Goal: Task Accomplishment & Management: Manage account settings

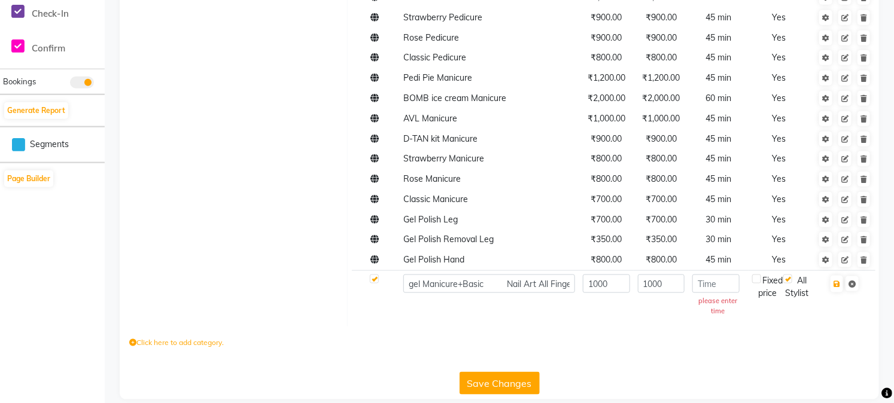
scroll to position [527, 0]
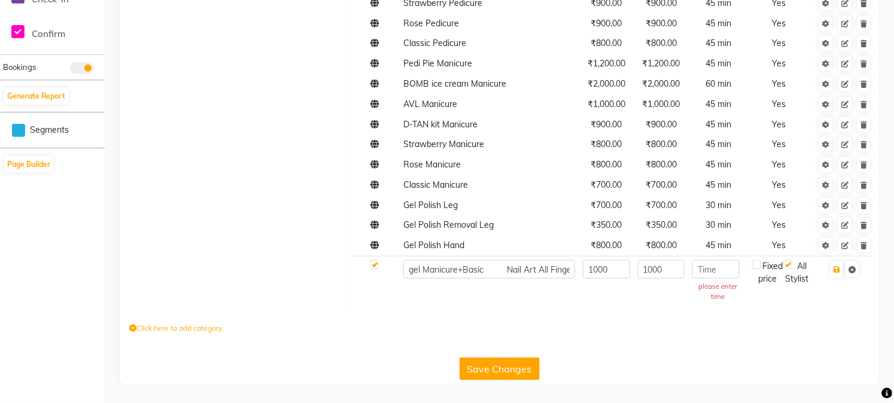
click at [715, 274] on input "number" at bounding box center [716, 269] width 47 height 19
click at [715, 271] on input "number" at bounding box center [716, 269] width 47 height 19
click at [834, 270] on icon "button" at bounding box center [837, 269] width 7 height 7
click at [715, 268] on input "number" at bounding box center [716, 269] width 47 height 19
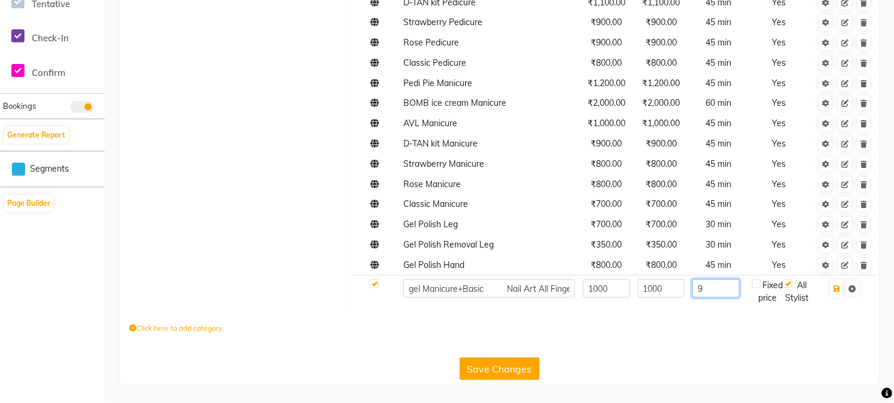
scroll to position [513, 0]
type input "90"
click at [758, 280] on label at bounding box center [756, 284] width 9 height 9
checkbox input "true"
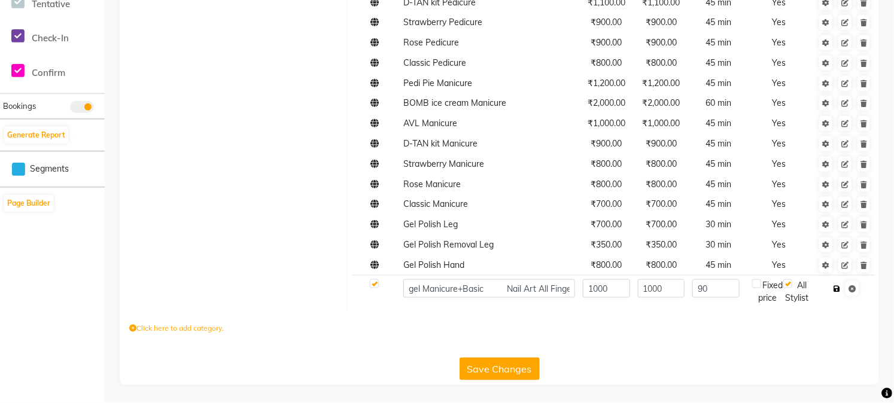
click at [840, 286] on icon "button" at bounding box center [837, 289] width 7 height 7
checkbox input "true"
type input "0"
checkbox input "false"
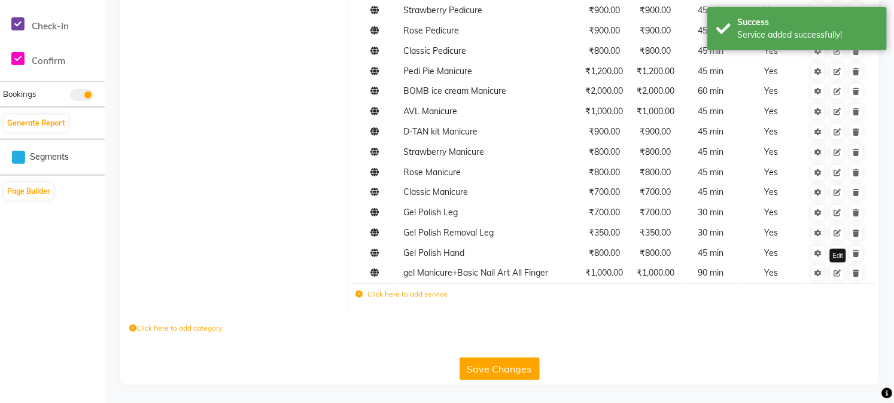
scroll to position [512, 0]
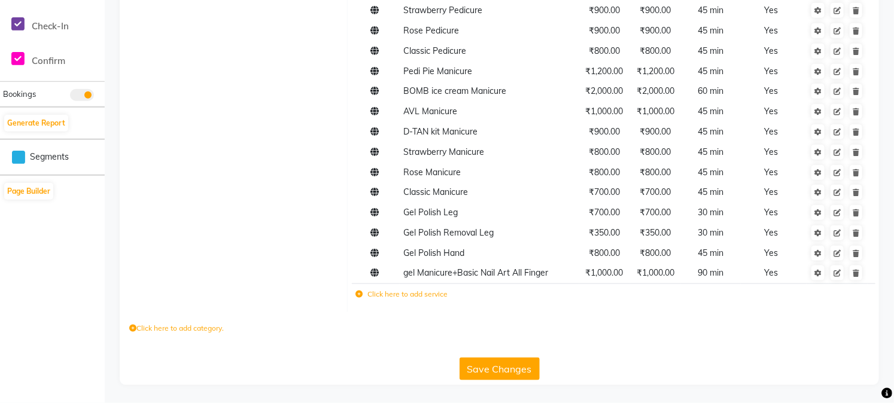
click at [356, 294] on icon at bounding box center [359, 294] width 7 height 7
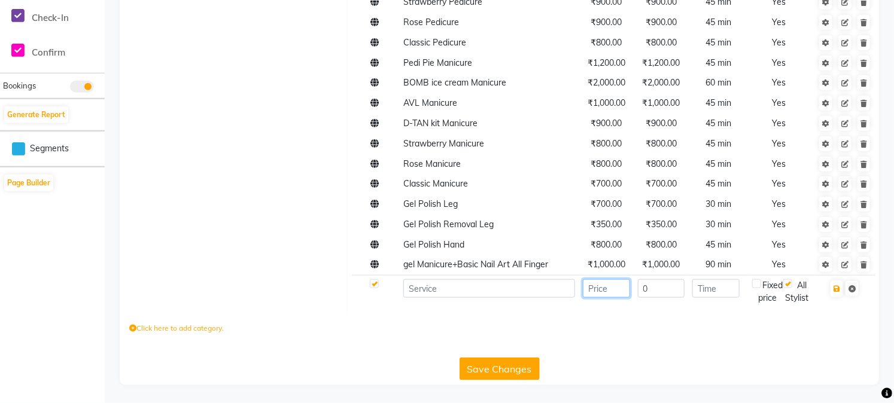
click at [594, 298] on input "number" at bounding box center [606, 289] width 47 height 19
type input "1200"
click at [509, 295] on input at bounding box center [489, 289] width 172 height 19
paste input "gel manicure + advanced /3D nail art"
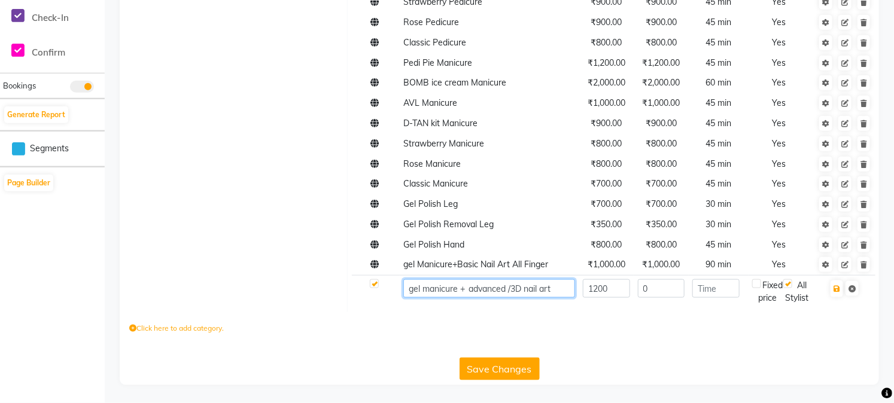
scroll to position [0, 14]
type input "gel manicure + advanced /3D nail art"
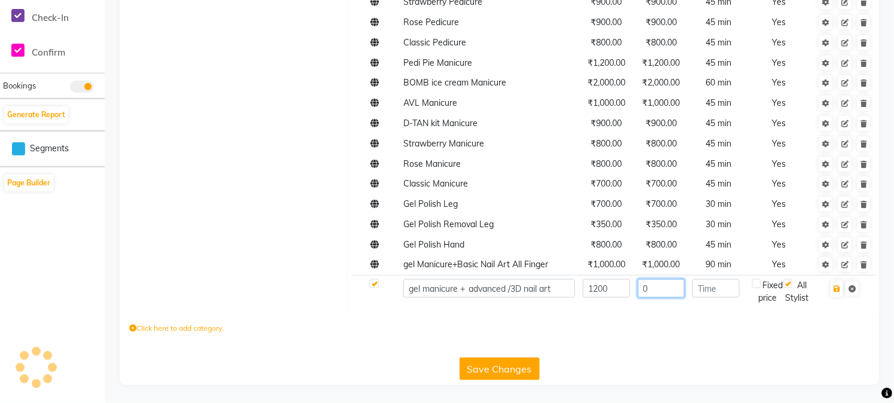
scroll to position [0, 0]
click at [659, 298] on input "0" at bounding box center [661, 289] width 47 height 19
type input "1200"
click at [713, 294] on input "number" at bounding box center [716, 289] width 47 height 19
type input "90"
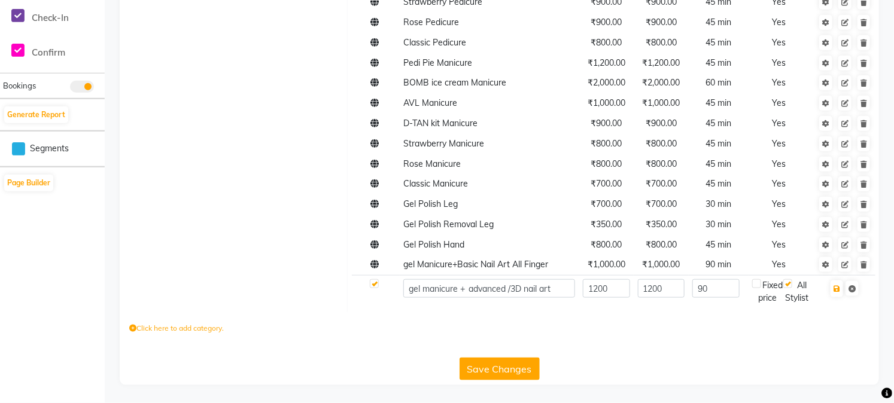
click at [761, 289] on label at bounding box center [756, 284] width 9 height 9
checkbox input "true"
click at [836, 293] on icon "button" at bounding box center [837, 289] width 7 height 7
checkbox input "true"
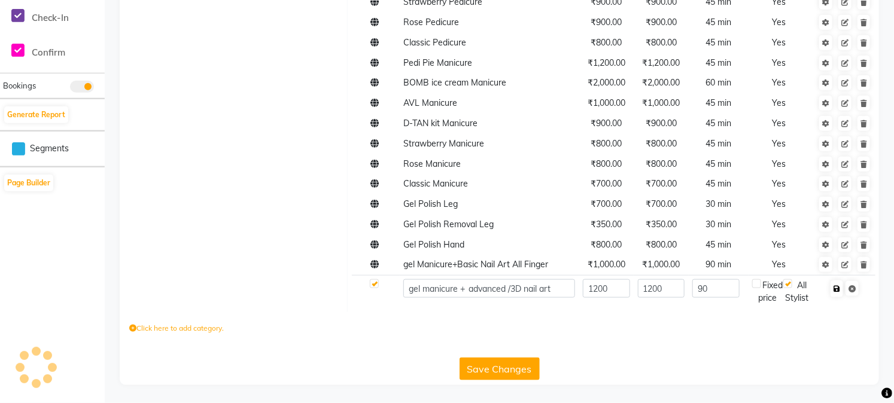
type input "0"
checkbox input "false"
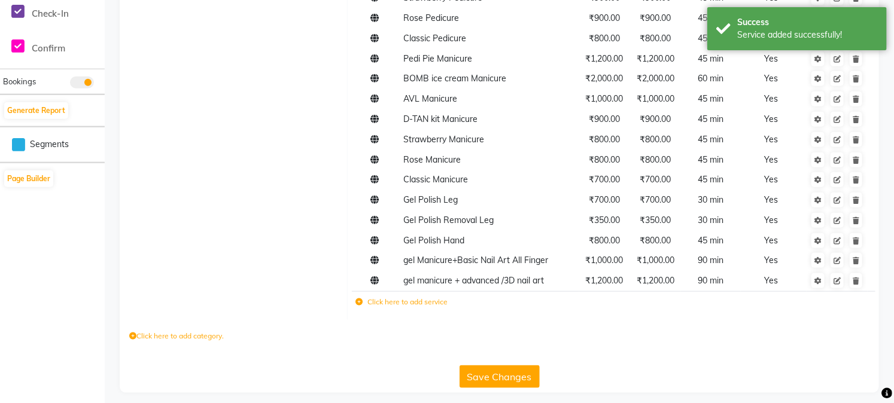
click at [360, 306] on icon at bounding box center [359, 302] width 7 height 7
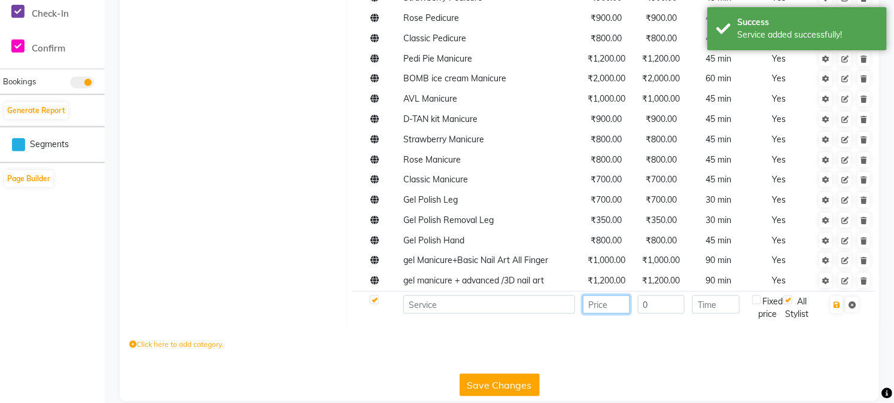
click at [601, 314] on input "number" at bounding box center [606, 305] width 47 height 19
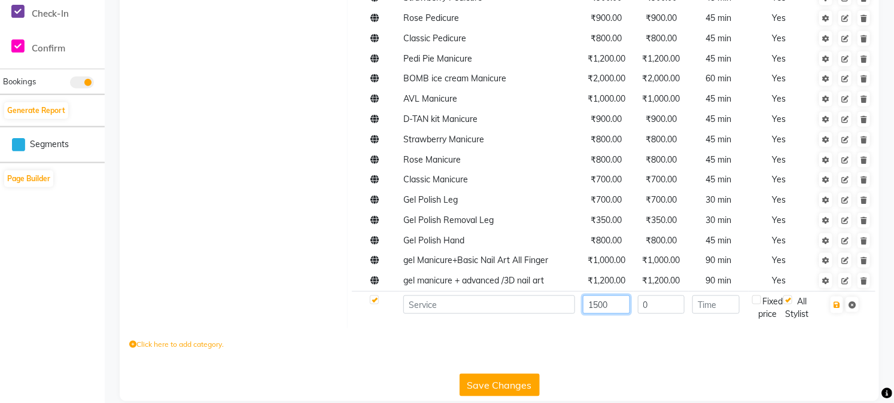
type input "1500"
click at [533, 314] on input at bounding box center [489, 305] width 172 height 19
paste input "pink & white gel overlays"
type input "pink & white gel overlays"
click at [661, 314] on input "0" at bounding box center [661, 305] width 47 height 19
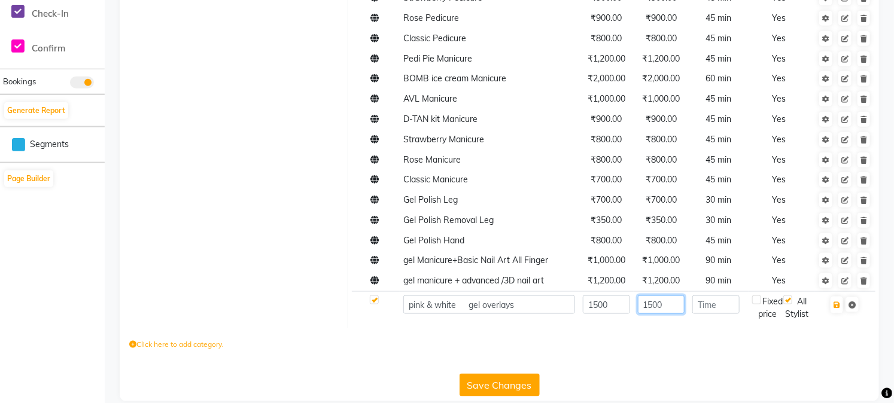
type input "1500"
click at [711, 314] on input "number" at bounding box center [716, 305] width 47 height 19
type input "90"
click at [755, 305] on label at bounding box center [756, 300] width 9 height 9
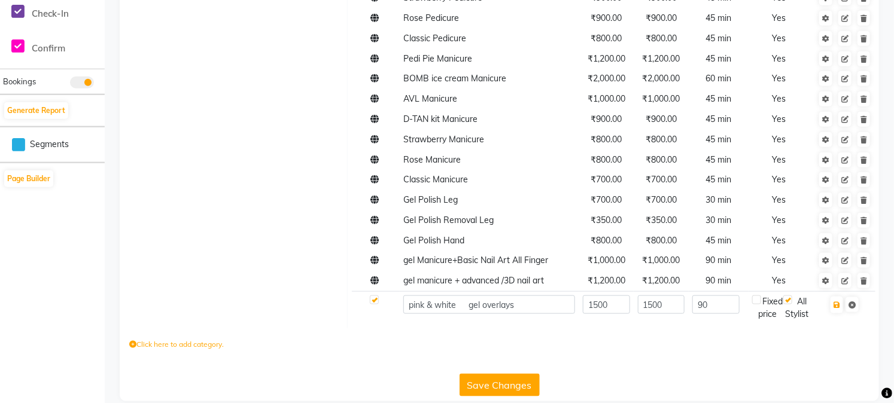
checkbox input "true"
click at [836, 309] on icon "button" at bounding box center [837, 305] width 7 height 7
checkbox input "true"
type input "0"
checkbox input "false"
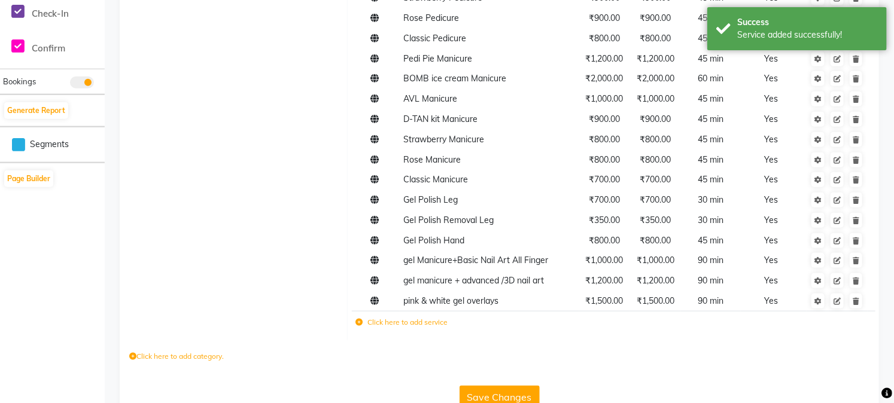
click at [361, 326] on icon at bounding box center [359, 322] width 7 height 7
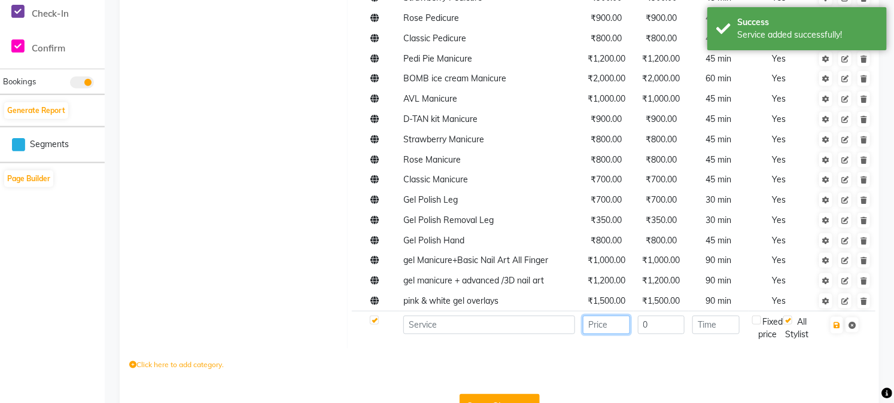
click at [599, 335] on input "number" at bounding box center [606, 325] width 47 height 19
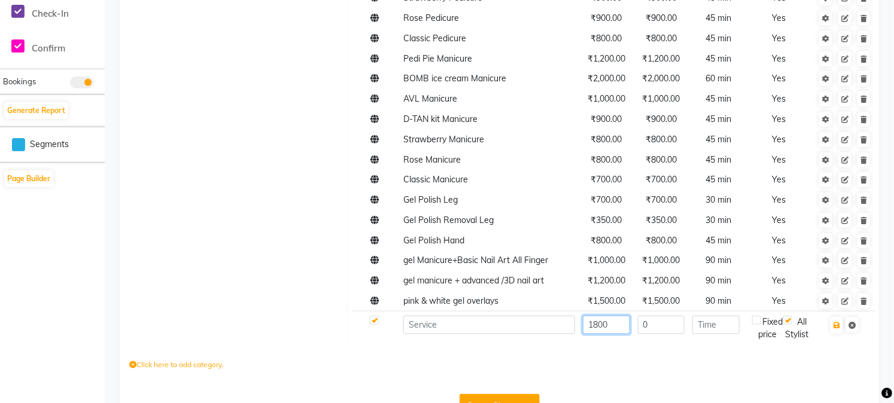
type input "1800"
click at [661, 335] on input "0" at bounding box center [661, 325] width 47 height 19
type input "1800"
click at [524, 333] on input at bounding box center [489, 325] width 172 height 19
paste input "temporary nail extensions"
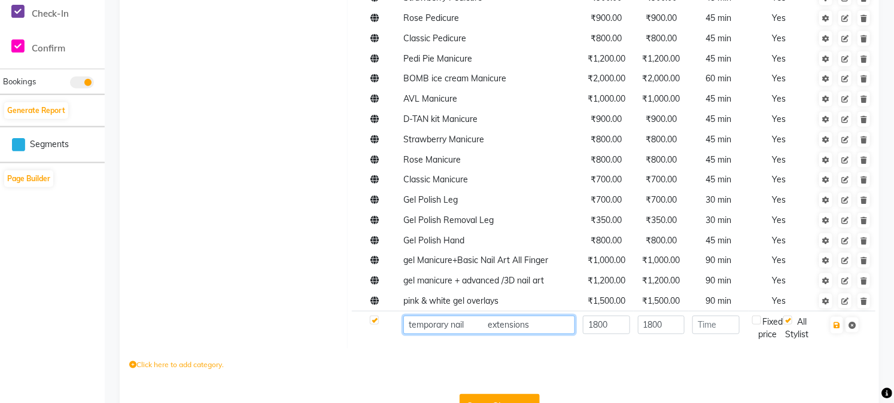
type input "temporary nail extensions"
click at [717, 335] on input "number" at bounding box center [716, 325] width 47 height 19
type input "90"
click at [758, 325] on label at bounding box center [756, 320] width 9 height 9
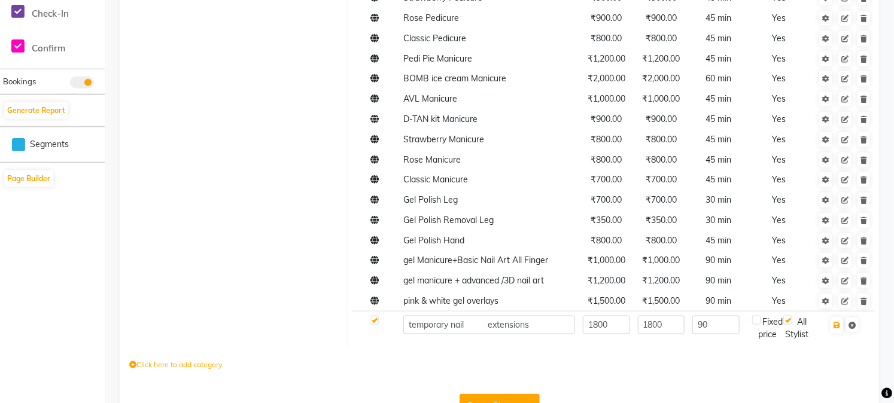
checkbox input "true"
click at [834, 329] on icon "button" at bounding box center [837, 325] width 7 height 7
checkbox input "true"
type input "0"
checkbox input "false"
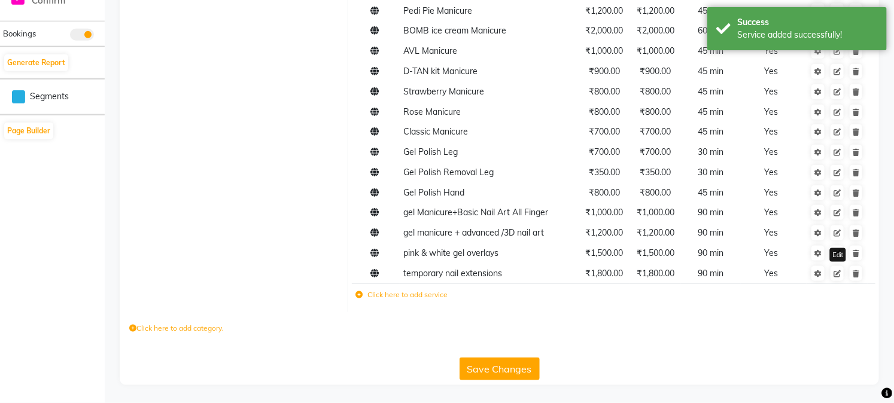
scroll to position [573, 0]
click at [360, 301] on td "Click here to add service" at bounding box center [516, 296] width 329 height 25
click at [357, 295] on icon at bounding box center [359, 295] width 7 height 7
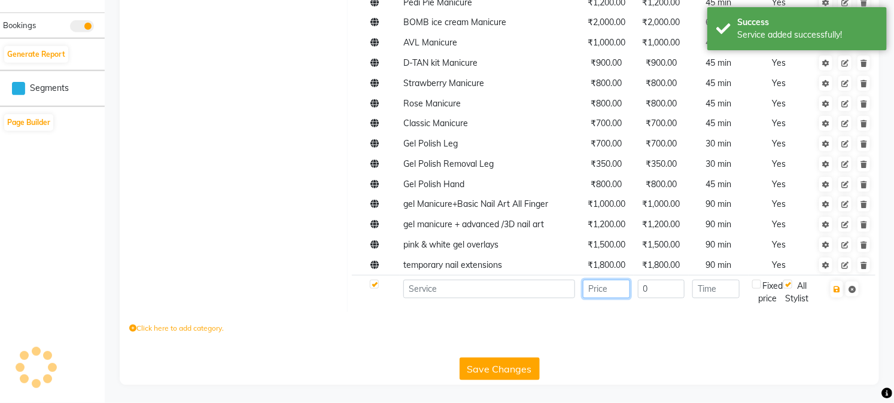
click at [599, 299] on input "number" at bounding box center [606, 289] width 47 height 19
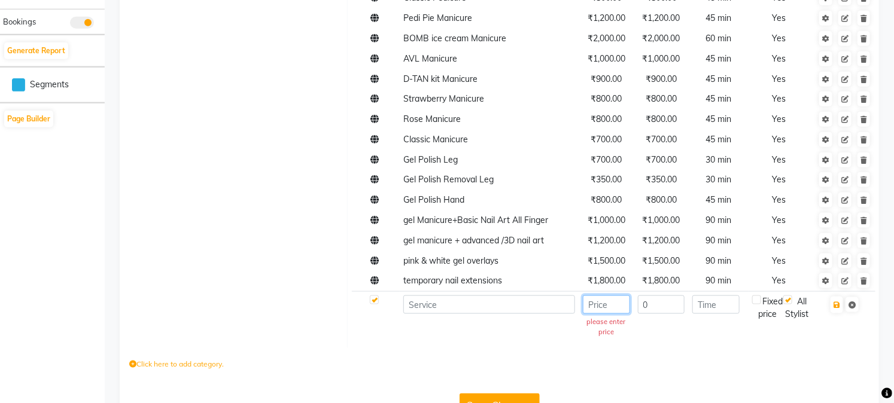
click at [590, 306] on input "number" at bounding box center [606, 305] width 47 height 19
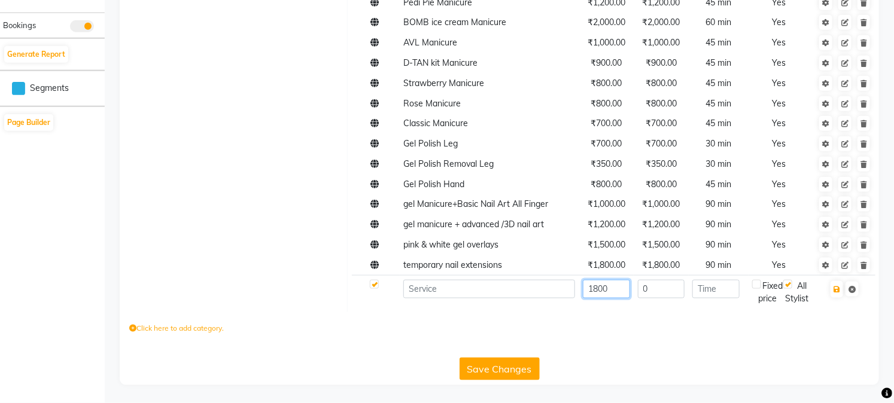
type input "1800"
click at [659, 298] on input "0" at bounding box center [661, 289] width 47 height 19
type input "1800"
click at [726, 296] on input "number" at bounding box center [716, 289] width 47 height 19
type input "90"
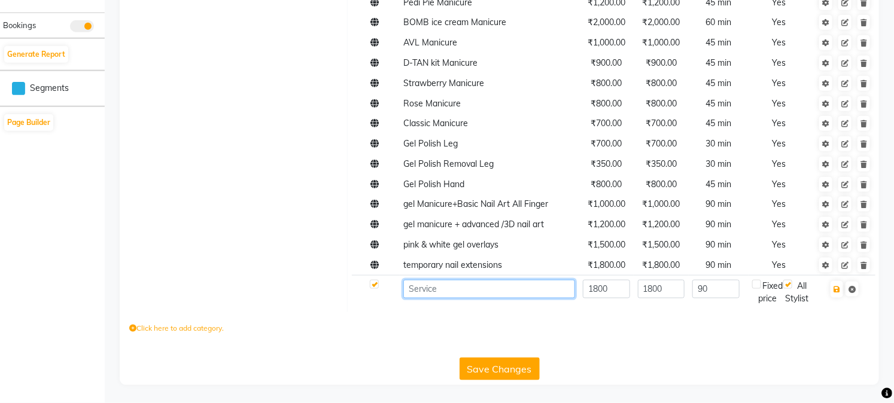
click at [521, 296] on input at bounding box center [489, 289] width 172 height 19
paste input "acrylic/gel extensions (with gel polish)"
type input "acrylic/gel extensions (with gel polish)"
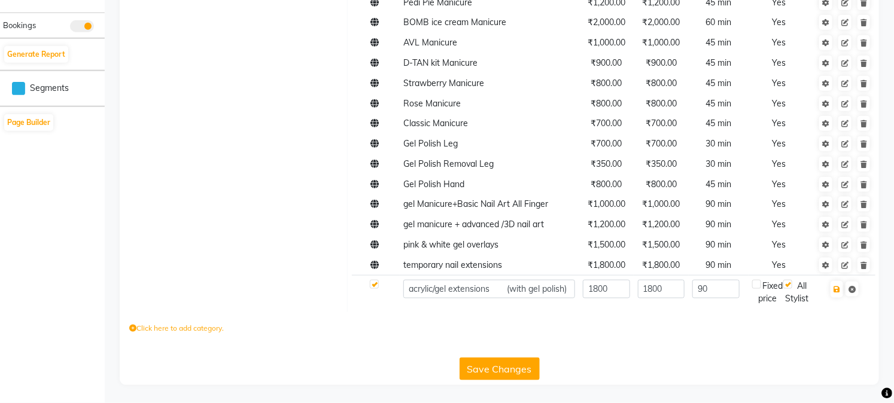
click at [757, 289] on label at bounding box center [756, 284] width 9 height 9
click at [758, 289] on label at bounding box center [756, 284] width 9 height 9
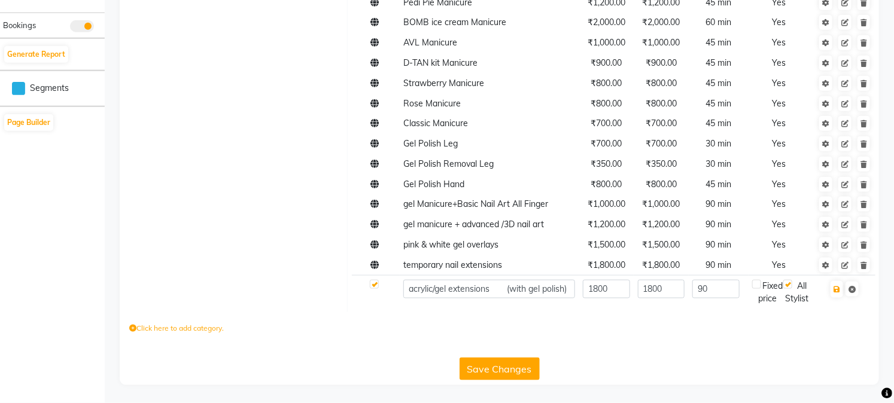
click at [758, 289] on label at bounding box center [756, 284] width 9 height 9
click at [757, 289] on label at bounding box center [756, 284] width 9 height 9
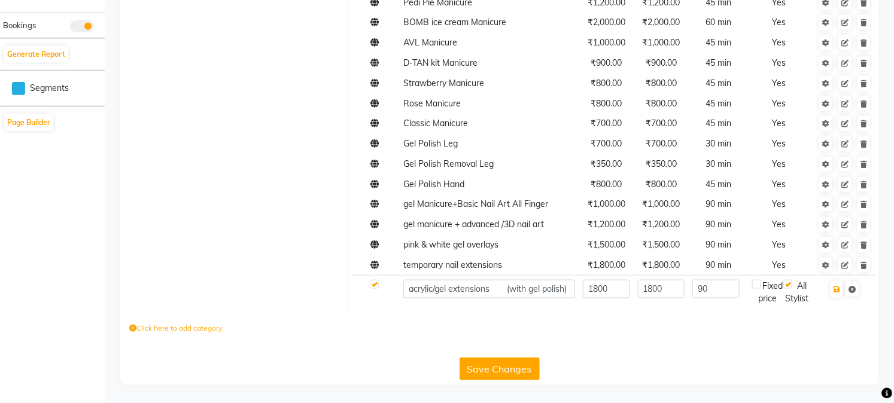
checkbox input "true"
click at [717, 296] on input "90" at bounding box center [716, 289] width 47 height 19
type input "9"
type input "60"
click at [835, 293] on icon "button" at bounding box center [837, 289] width 7 height 7
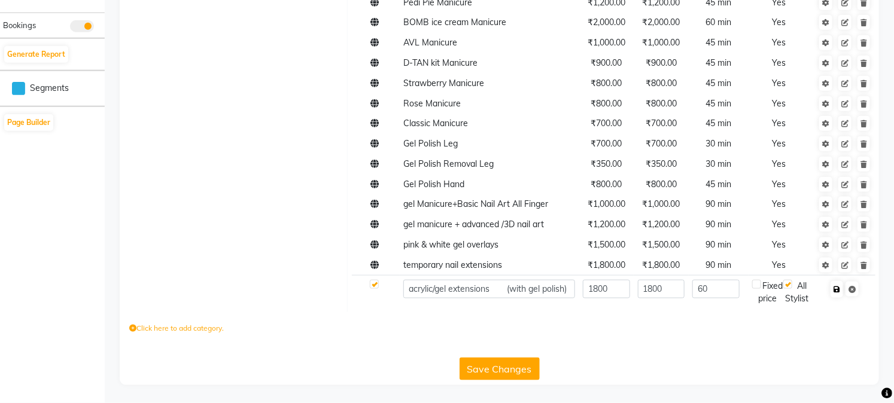
checkbox input "true"
type input "0"
checkbox input "false"
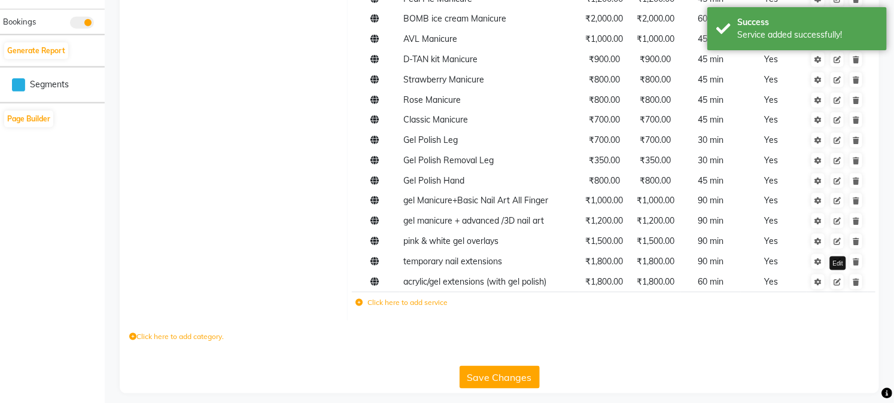
scroll to position [594, 0]
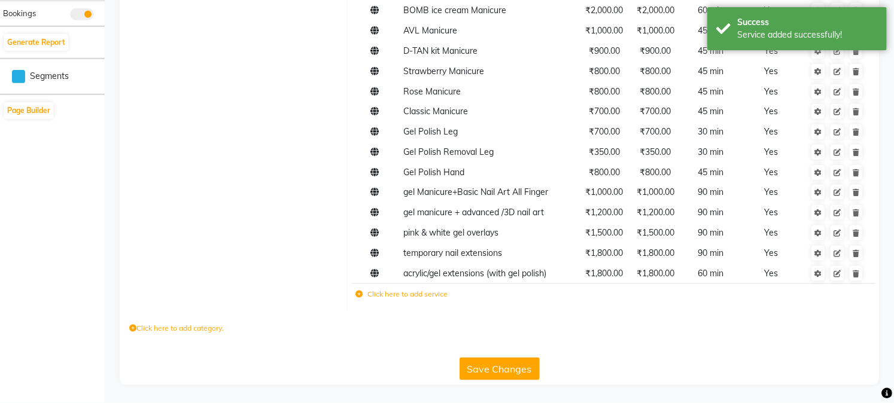
click at [361, 295] on icon at bounding box center [359, 294] width 7 height 7
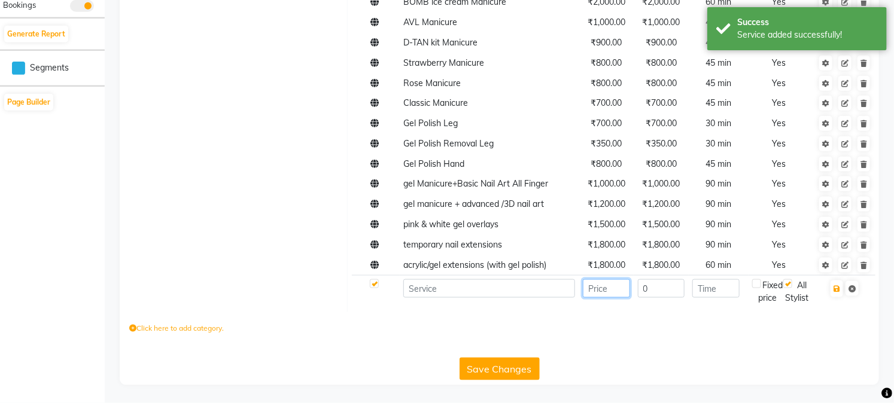
click at [599, 296] on input "number" at bounding box center [606, 289] width 47 height 19
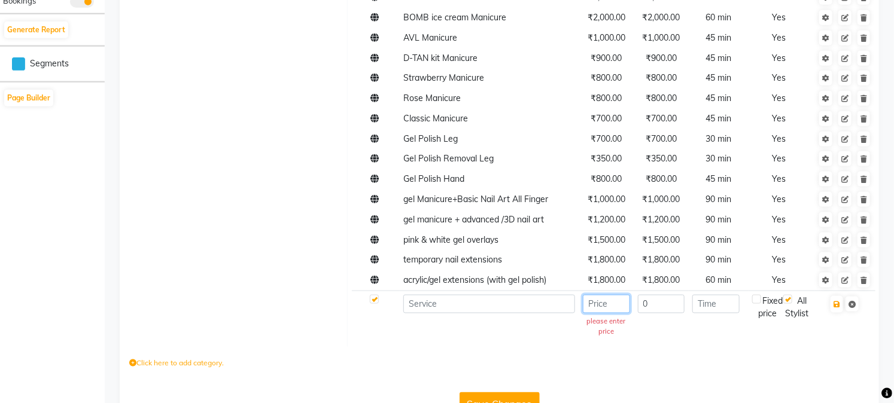
click at [595, 304] on input "number" at bounding box center [606, 304] width 47 height 19
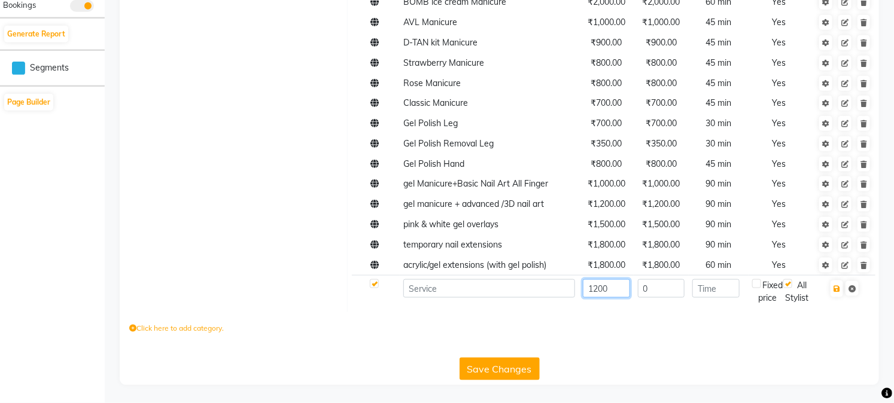
type input "1200"
click at [659, 298] on input "0" at bounding box center [661, 289] width 47 height 19
type input "1200"
click at [501, 291] on input at bounding box center [489, 289] width 172 height 19
paste input "acrylic/gel nail refills"
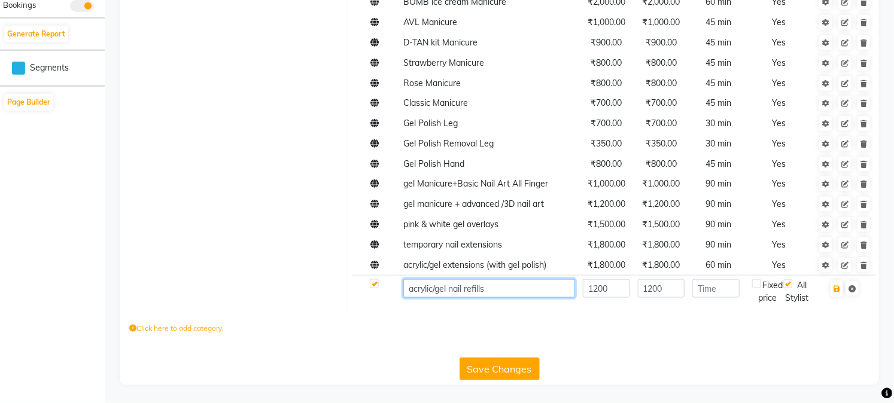
type input "acrylic/gel nail refills"
click at [727, 294] on input "number" at bounding box center [716, 289] width 47 height 19
type input "60"
click at [760, 289] on label at bounding box center [756, 284] width 9 height 9
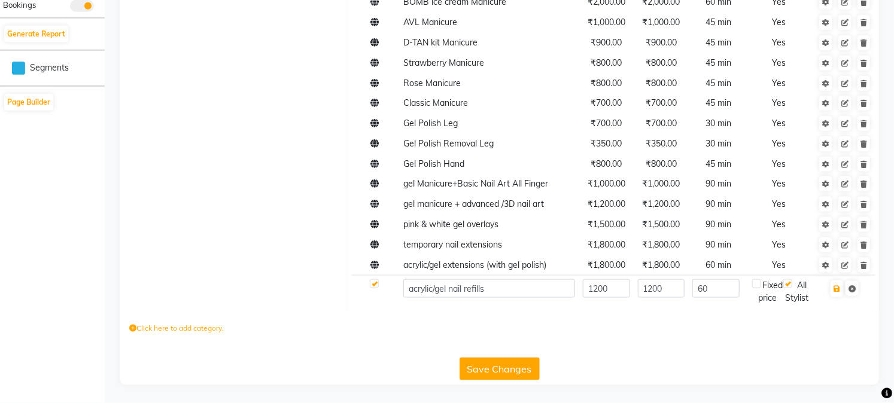
checkbox input "true"
click at [839, 293] on icon "button" at bounding box center [837, 289] width 7 height 7
checkbox input "true"
type input "0"
checkbox input "false"
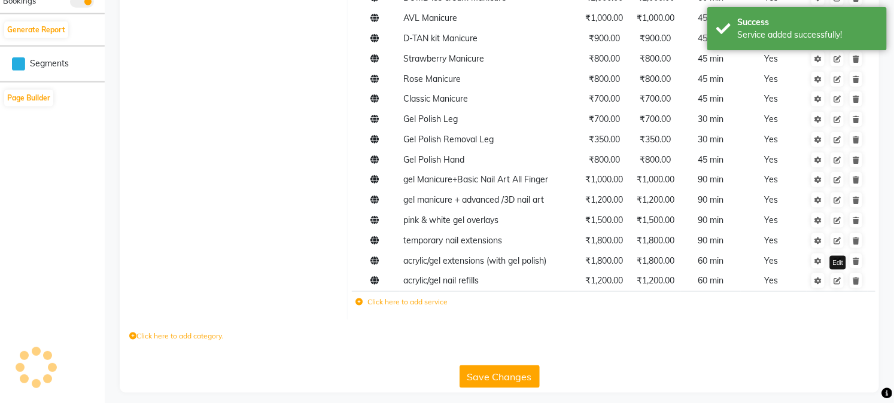
scroll to position [614, 0]
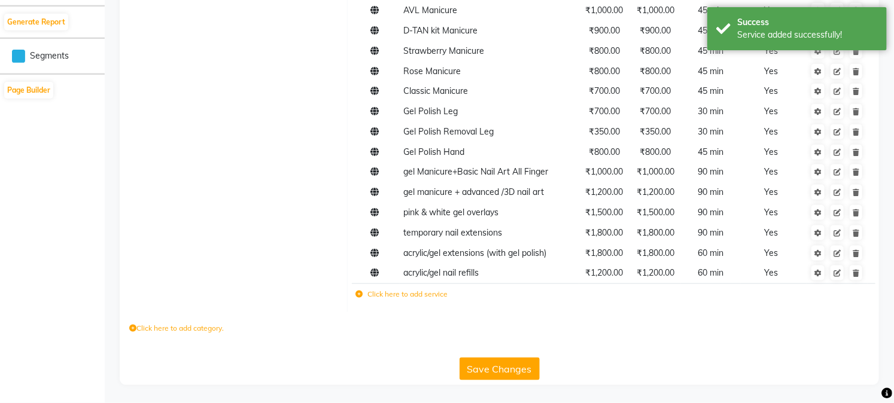
click at [358, 296] on icon at bounding box center [359, 294] width 7 height 7
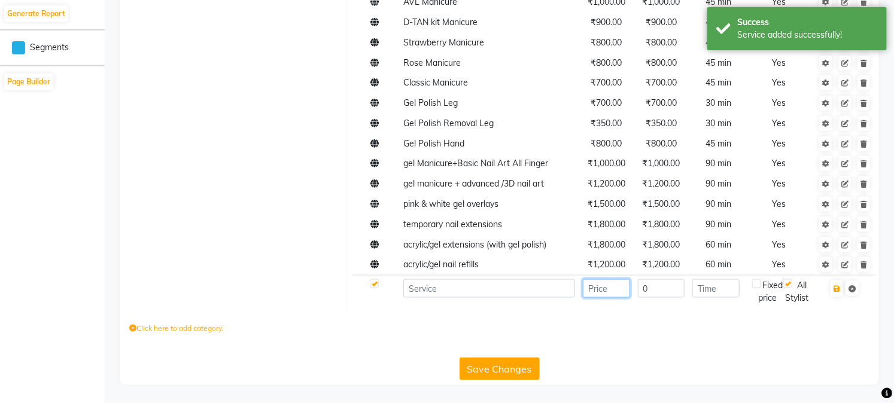
click at [608, 298] on input "number" at bounding box center [606, 289] width 47 height 19
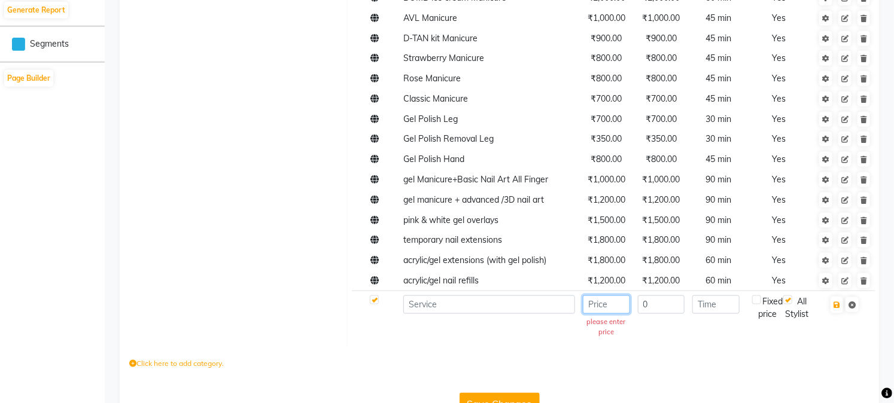
click at [602, 304] on input "number" at bounding box center [606, 305] width 47 height 19
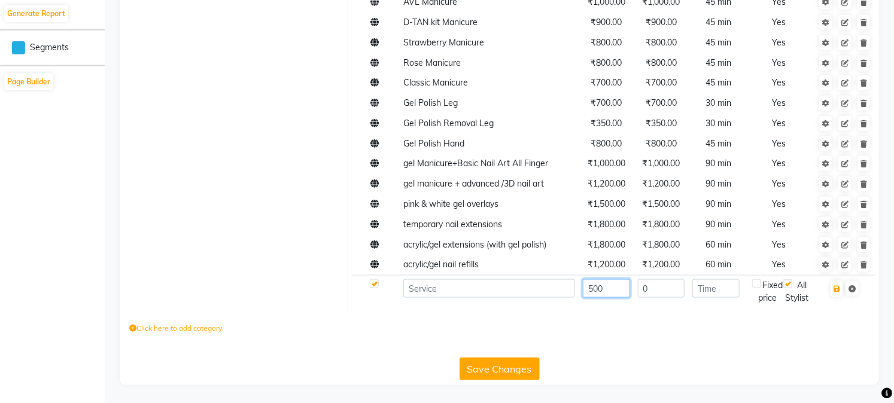
type input "500"
click at [723, 295] on input "number" at bounding box center [716, 289] width 47 height 19
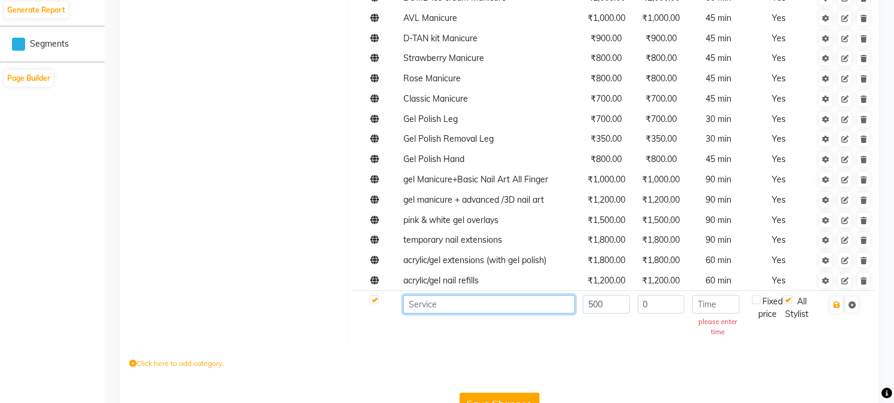
click at [472, 296] on input at bounding box center [489, 305] width 172 height 19
paste input "acrylic removal"
type input "acrylic removal"
click at [708, 308] on input "number" at bounding box center [716, 305] width 47 height 19
click at [650, 306] on input "0" at bounding box center [661, 305] width 47 height 19
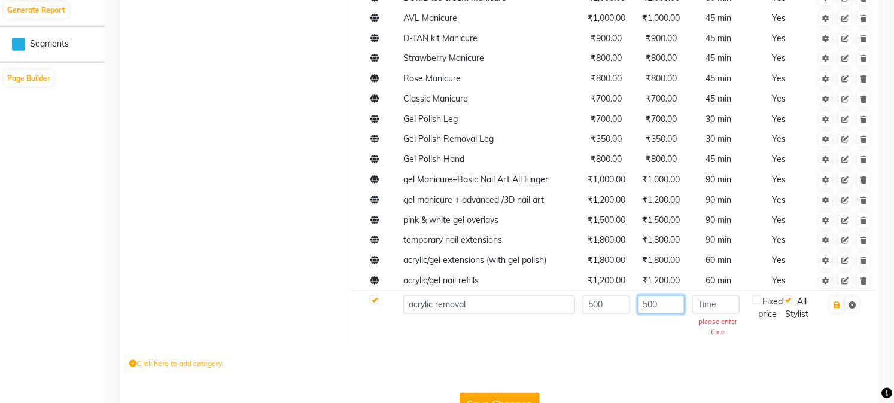
type input "500"
click at [721, 302] on input "number" at bounding box center [716, 305] width 47 height 19
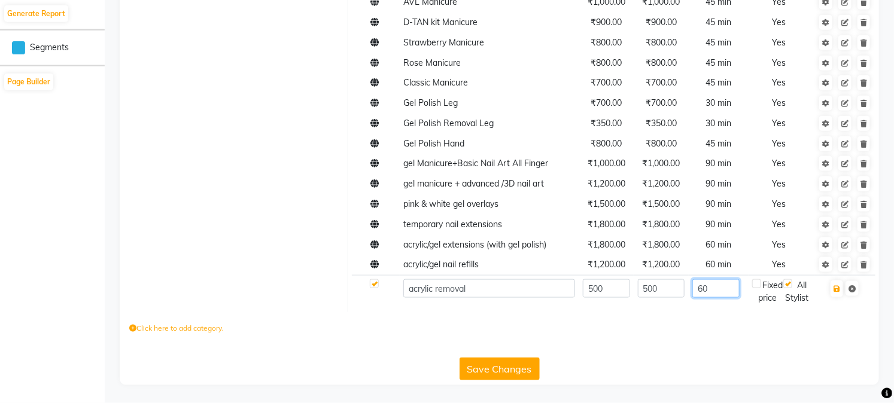
type input "60"
click at [757, 289] on label at bounding box center [756, 284] width 9 height 9
checkbox input "true"
click at [836, 293] on icon "button" at bounding box center [837, 289] width 7 height 7
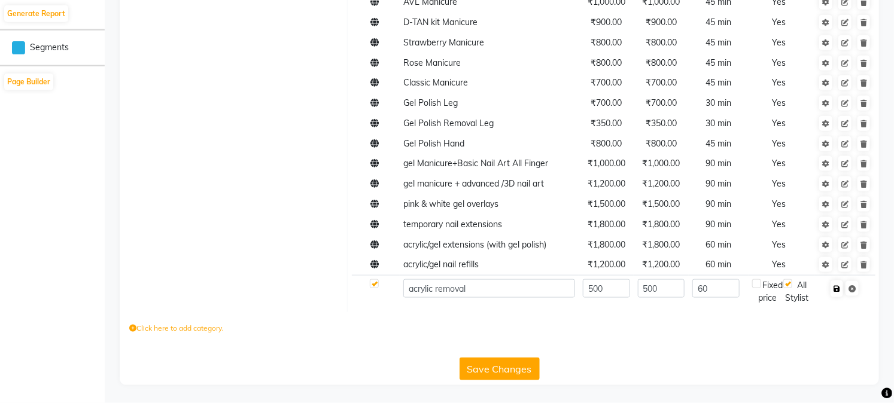
checkbox input "true"
type input "0"
checkbox input "false"
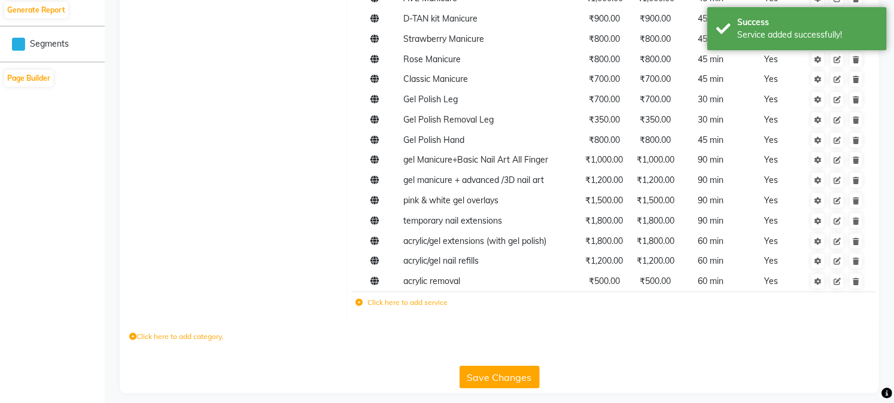
click at [362, 306] on icon at bounding box center [359, 302] width 7 height 7
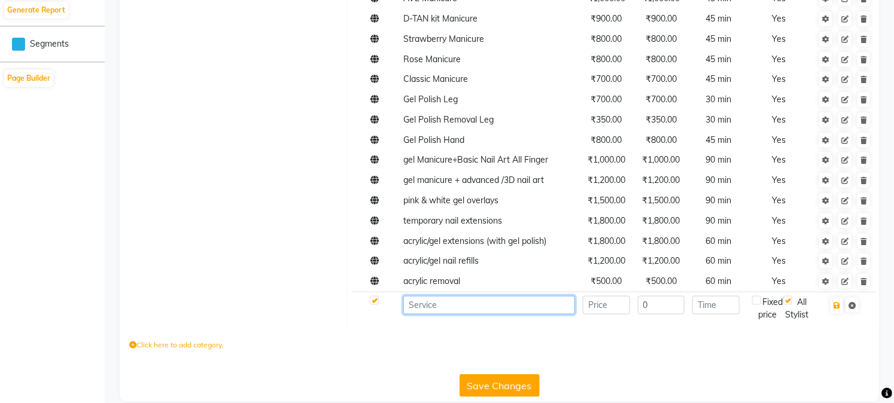
click at [457, 313] on input at bounding box center [489, 305] width 172 height 19
paste input "gel removal"
type input "gel removal"
click at [613, 313] on input "number" at bounding box center [606, 305] width 47 height 19
type input "500"
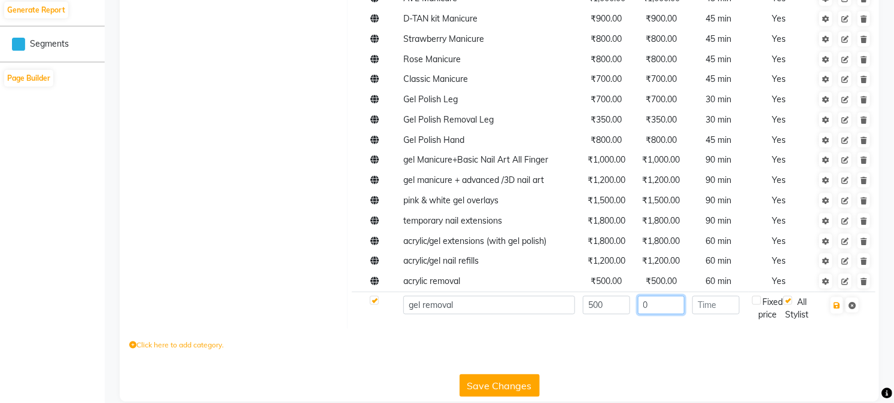
click at [660, 313] on input "0" at bounding box center [661, 305] width 47 height 19
type input "500"
click at [708, 315] on input "number" at bounding box center [716, 305] width 47 height 19
type input "30"
click at [757, 305] on label at bounding box center [756, 300] width 9 height 9
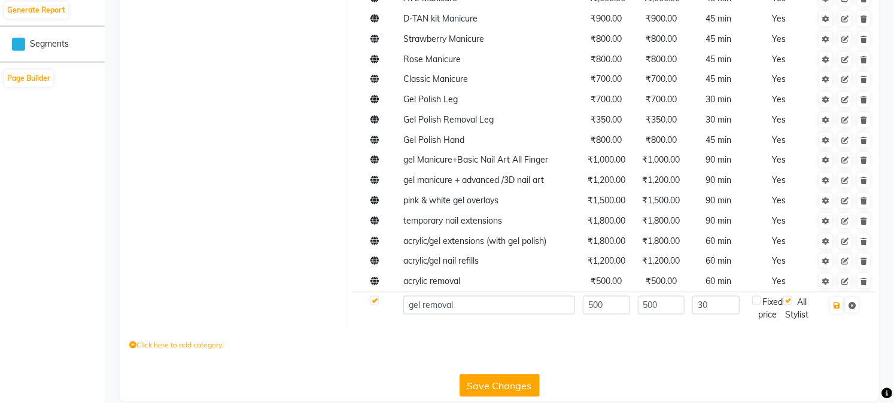
checkbox input "true"
click at [842, 314] on button "button" at bounding box center [837, 306] width 13 height 17
checkbox input "true"
type input "0"
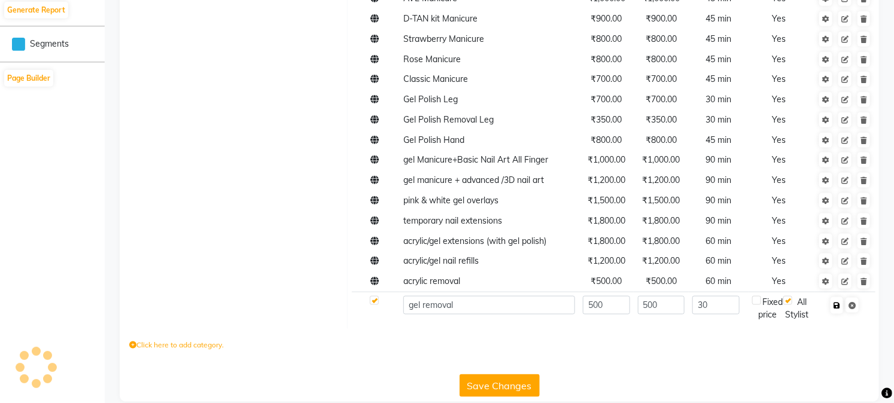
checkbox input "false"
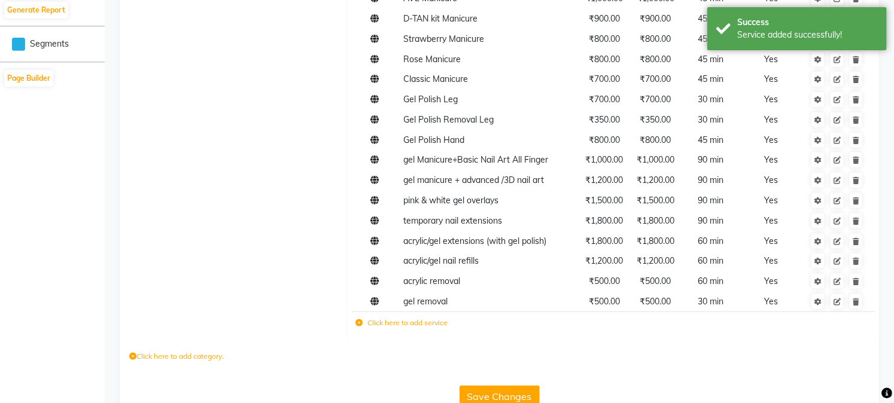
scroll to position [654, 0]
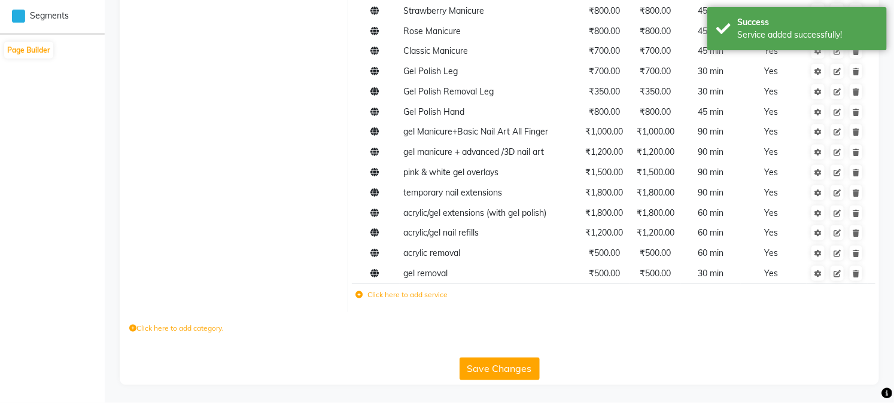
click at [361, 293] on icon at bounding box center [359, 295] width 7 height 7
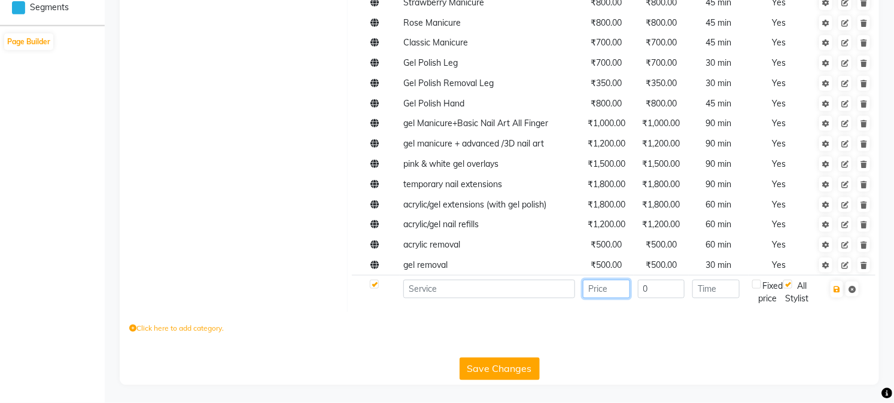
click at [599, 296] on input "number" at bounding box center [606, 289] width 47 height 19
type input "350"
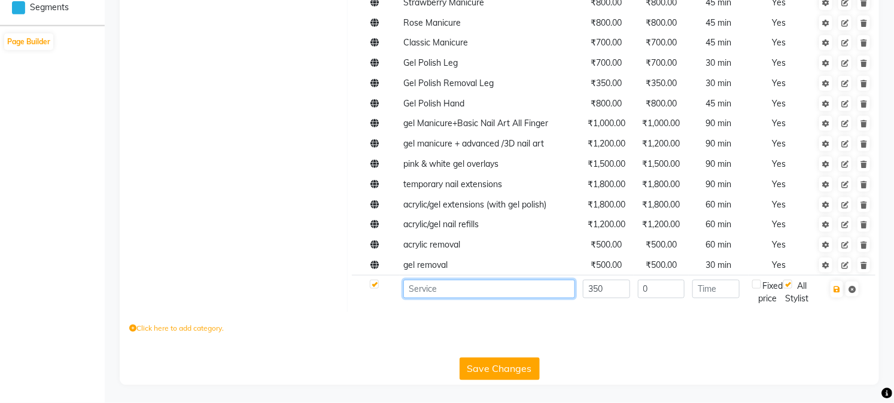
click at [457, 290] on input at bounding box center [489, 289] width 172 height 19
paste input "gel polish removal hand"
type input "gel polish removal hand"
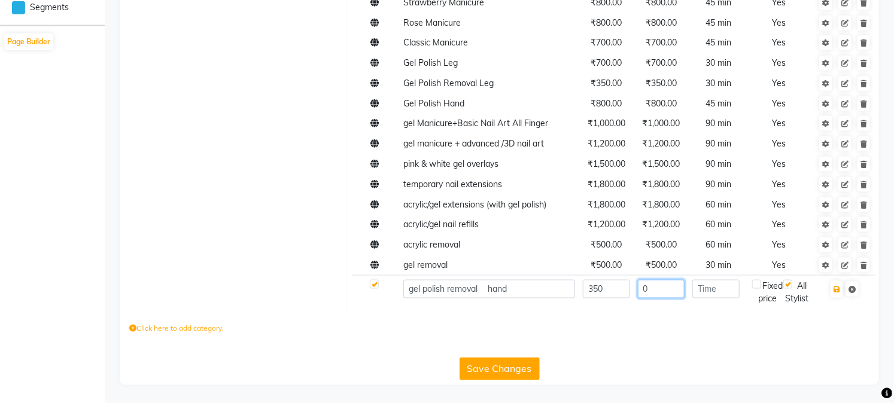
click at [660, 298] on input "0" at bounding box center [661, 289] width 47 height 19
type input "350"
click at [714, 296] on input "number" at bounding box center [716, 289] width 47 height 19
type input "30"
click at [757, 289] on label at bounding box center [756, 284] width 9 height 9
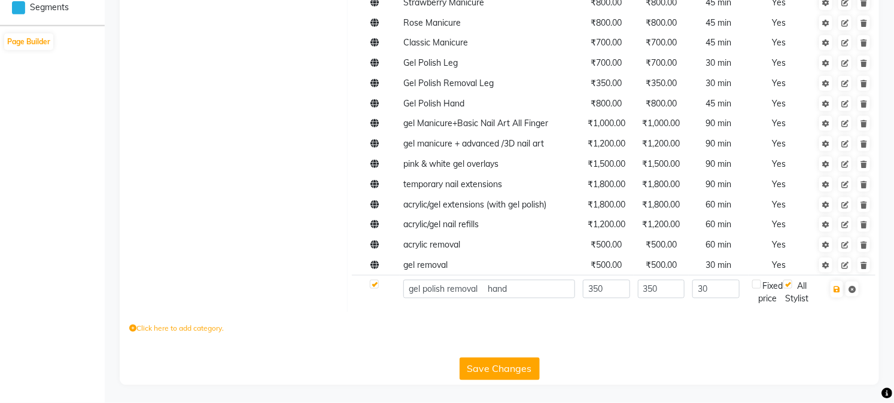
checkbox input "true"
click at [838, 293] on icon "button" at bounding box center [837, 289] width 7 height 7
checkbox input "true"
type input "0"
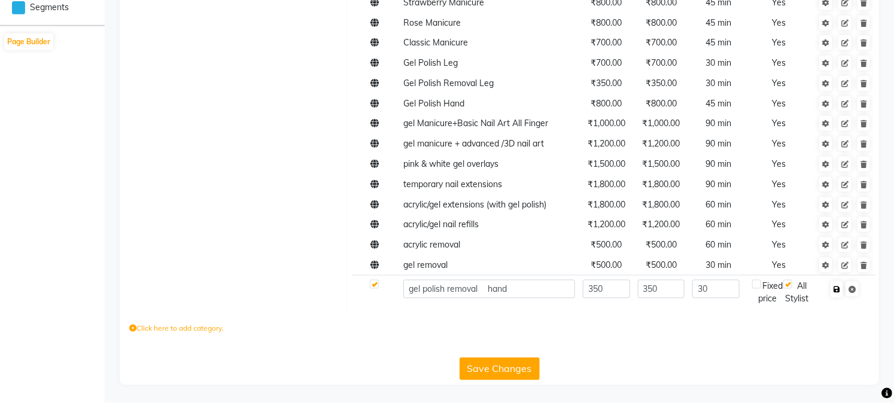
checkbox input "false"
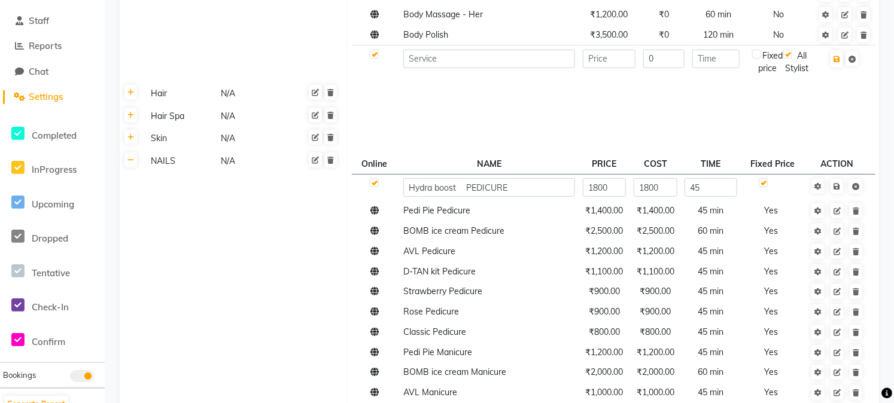
scroll to position [218, 0]
click at [135, 145] on link at bounding box center [131, 137] width 13 height 15
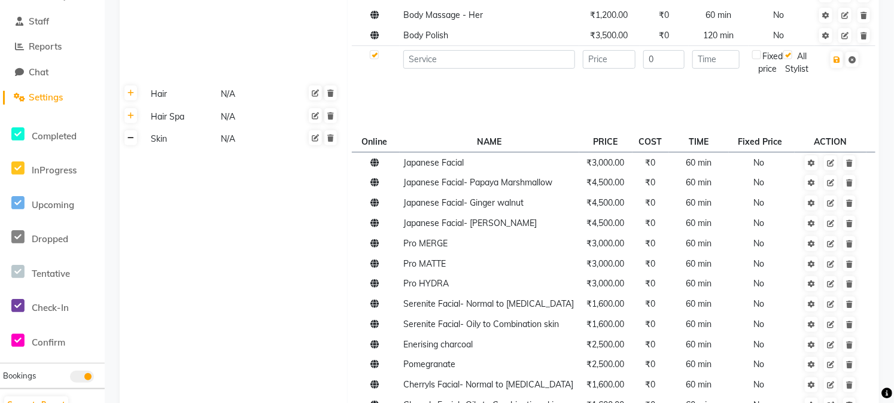
click at [130, 142] on icon at bounding box center [131, 138] width 7 height 7
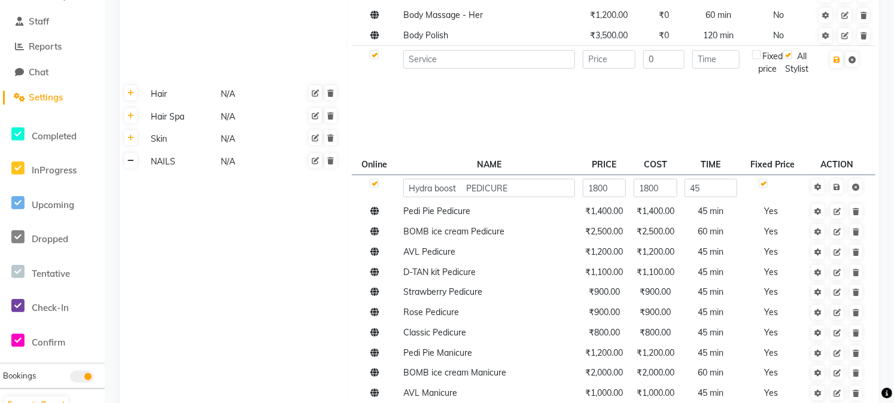
click at [129, 165] on icon at bounding box center [131, 160] width 7 height 7
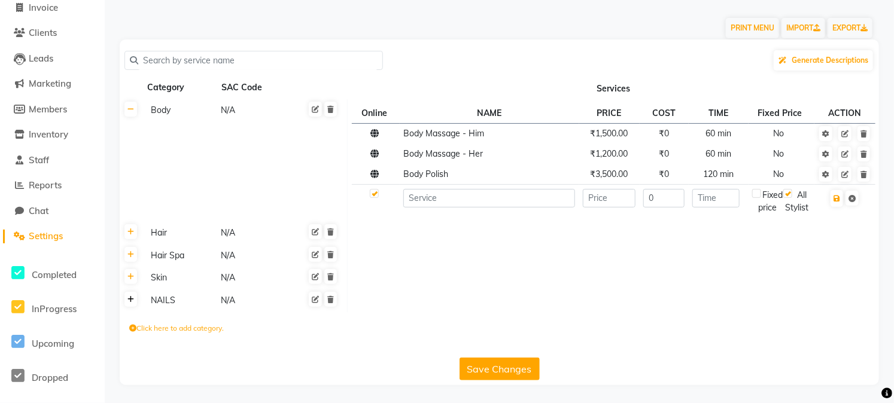
click at [130, 298] on icon at bounding box center [131, 299] width 7 height 7
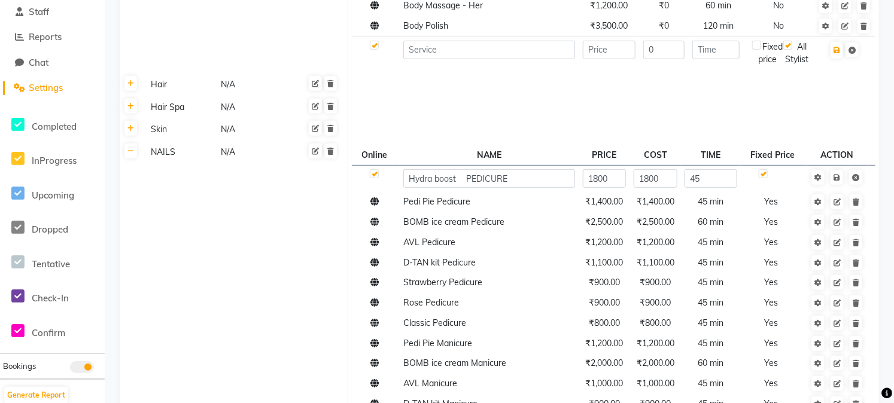
scroll to position [226, 0]
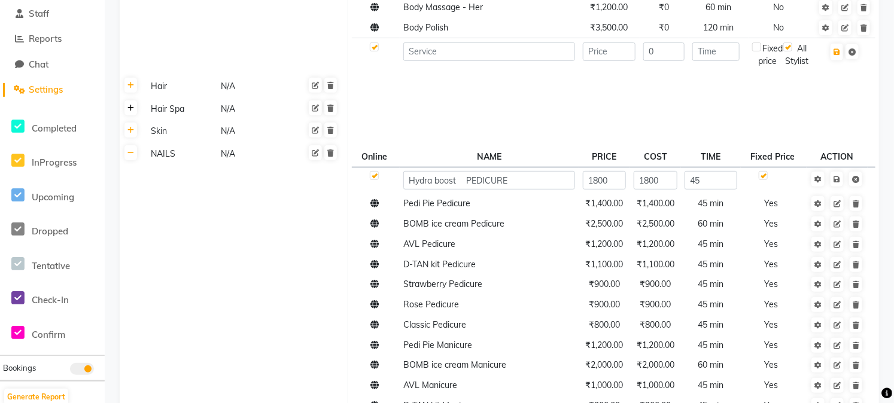
click at [132, 112] on icon at bounding box center [131, 108] width 7 height 7
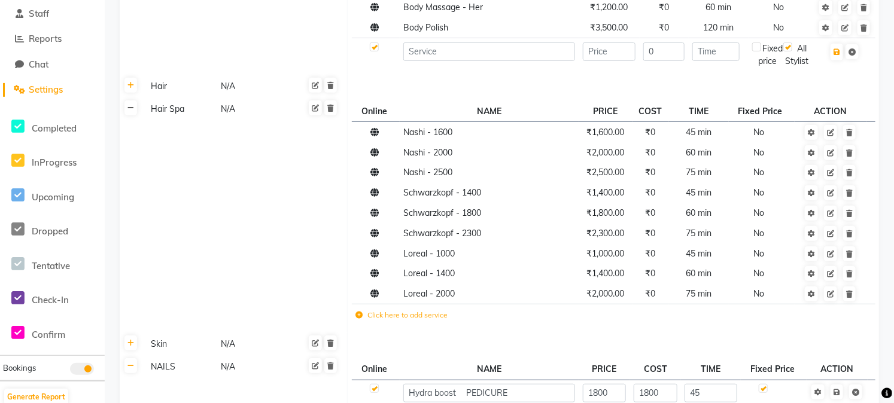
click at [130, 112] on icon at bounding box center [131, 108] width 7 height 7
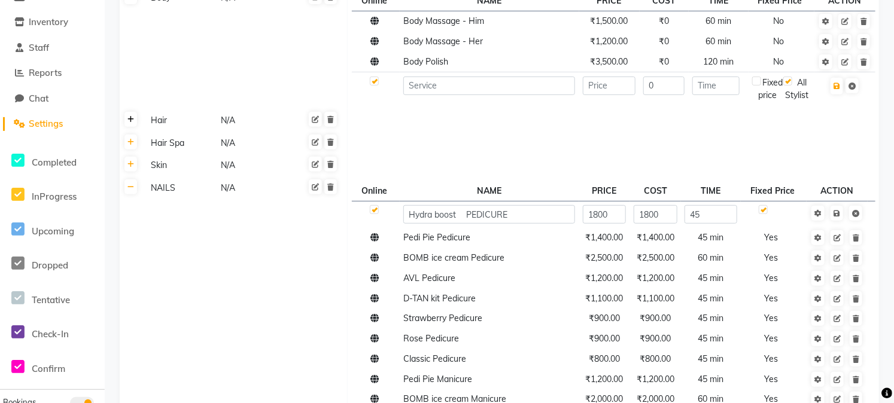
scroll to position [0, 0]
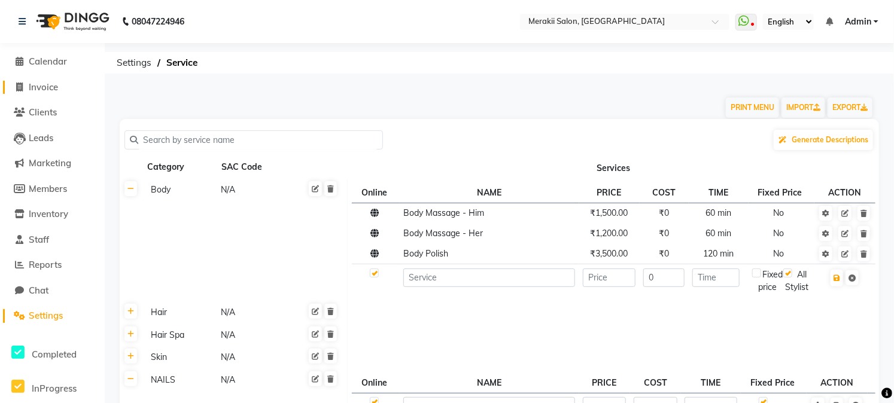
click at [18, 84] on icon at bounding box center [20, 87] width 7 height 9
select select "service"
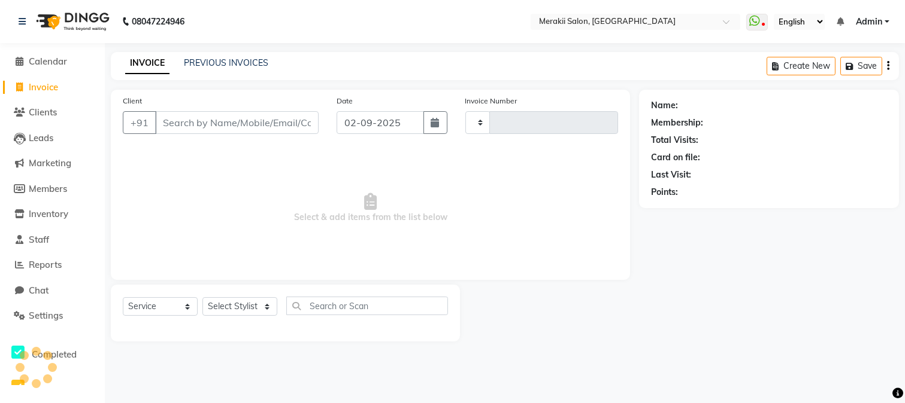
type input "1389"
select select "7791"
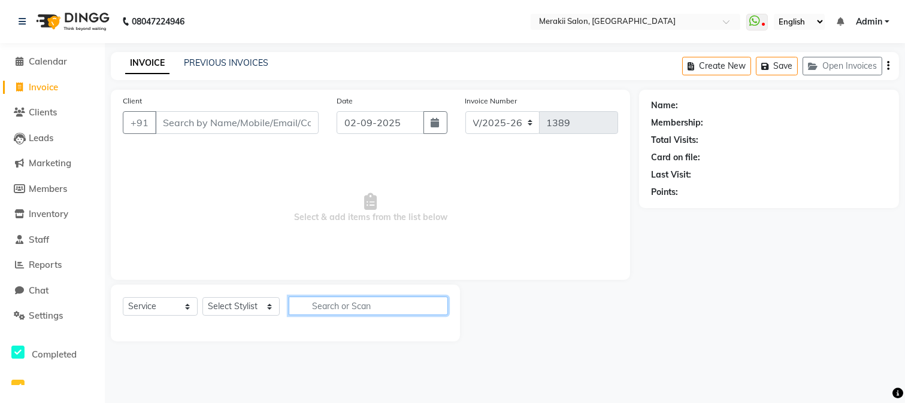
click at [314, 304] on input "text" at bounding box center [369, 306] width 160 height 19
type input "m"
type input "h"
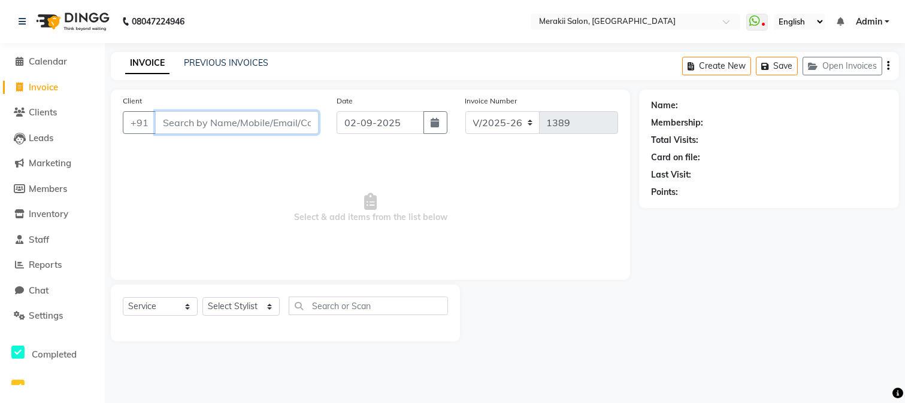
click at [243, 117] on input "Client" at bounding box center [236, 122] width 163 height 23
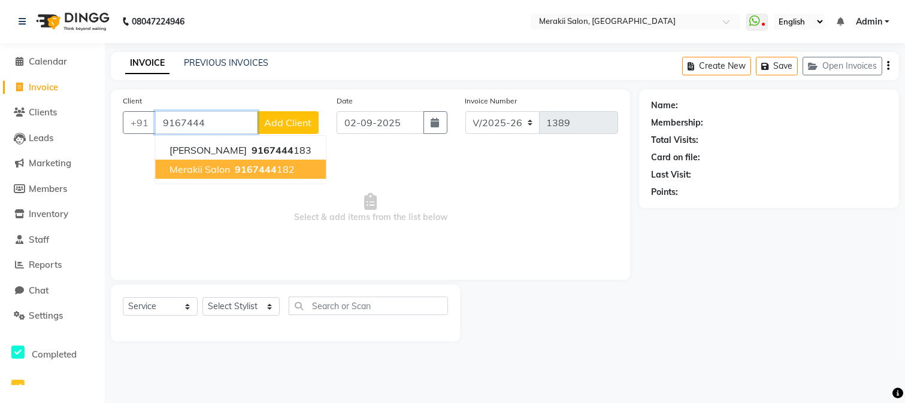
click at [207, 168] on span "Merakii Salon" at bounding box center [199, 169] width 60 height 12
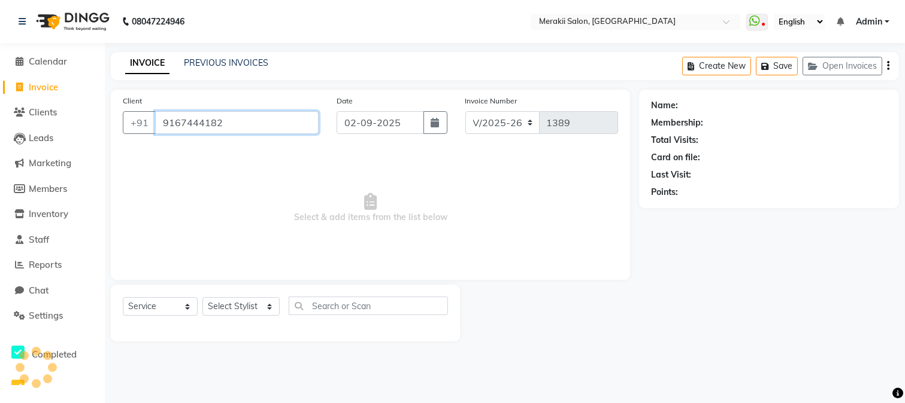
type input "9167444182"
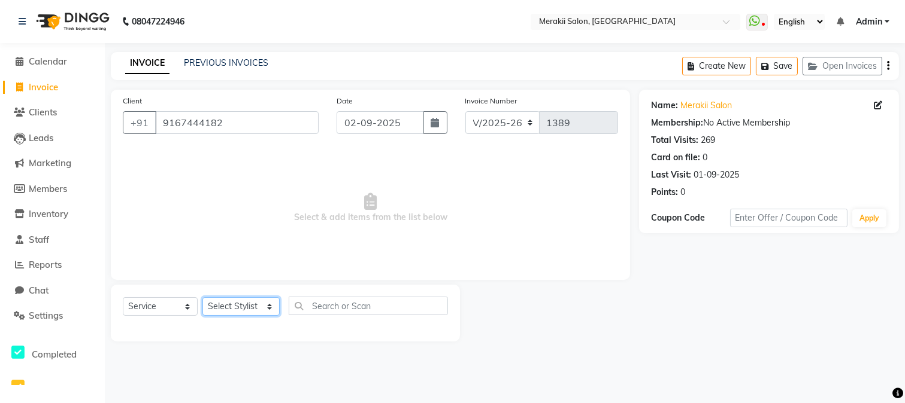
click at [243, 307] on select "Select Stylist [PERSON_NAME] [PERSON_NAME] Bhul [MEDICAL_DATA][PERSON_NAME] [PE…" at bounding box center [240, 307] width 77 height 19
select select "69533"
click at [202, 298] on select "Select Stylist [PERSON_NAME] [PERSON_NAME] Bhul [MEDICAL_DATA][PERSON_NAME] [PE…" at bounding box center [240, 307] width 77 height 19
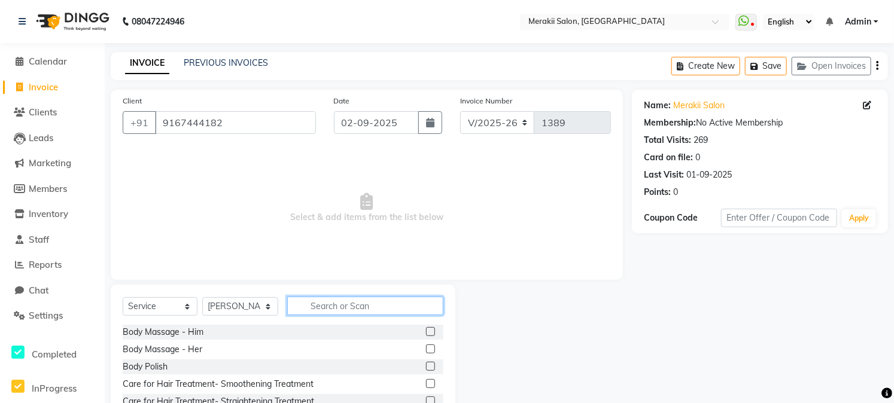
click at [365, 309] on input "text" at bounding box center [365, 306] width 156 height 19
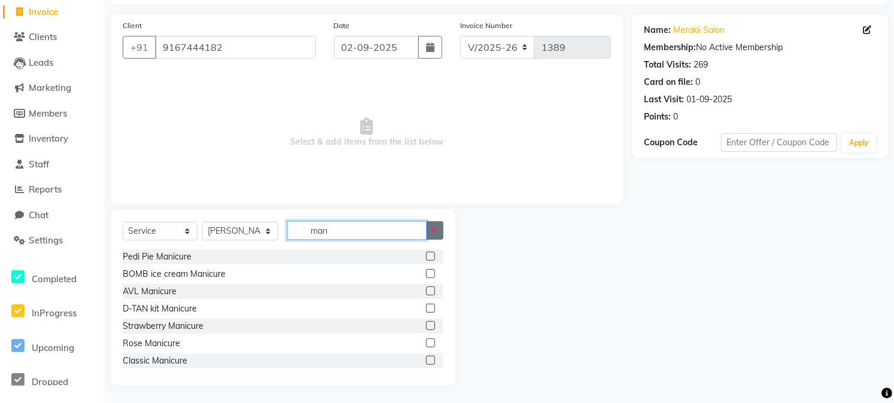
type input "man"
click at [436, 225] on button "button" at bounding box center [434, 230] width 17 height 19
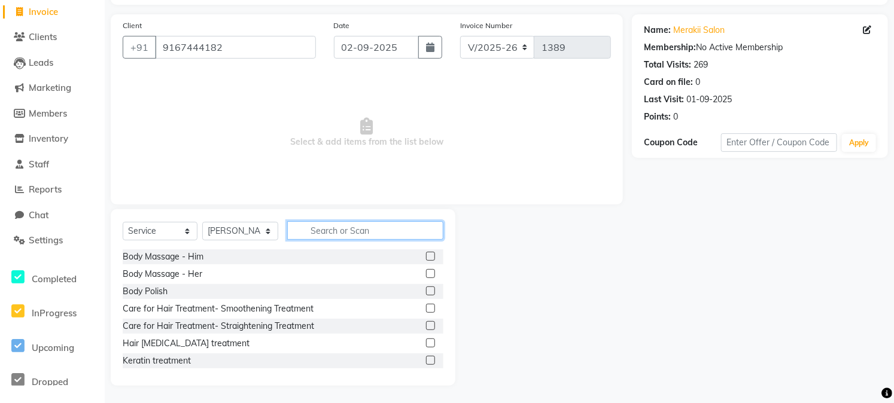
click at [364, 229] on input "text" at bounding box center [365, 230] width 156 height 19
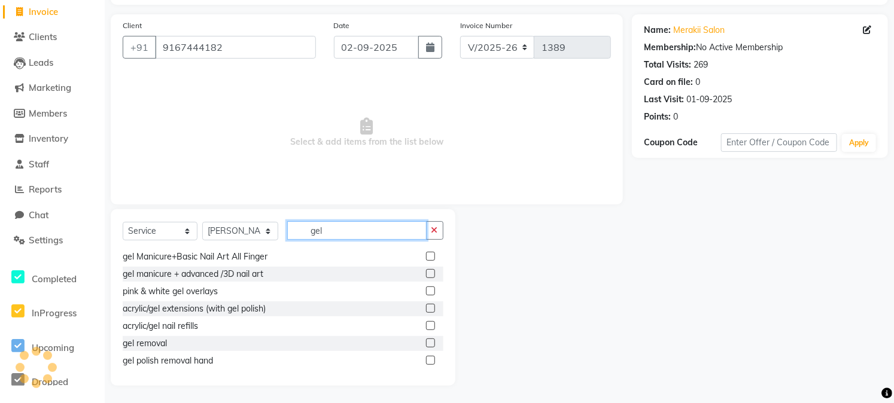
scroll to position [54, 0]
click at [347, 223] on input "gel" at bounding box center [356, 230] width 139 height 19
type input "g"
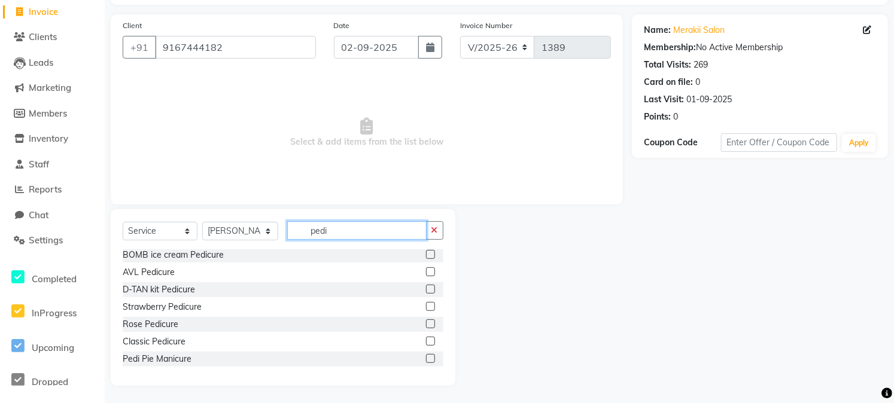
scroll to position [0, 0]
type input "pedi"
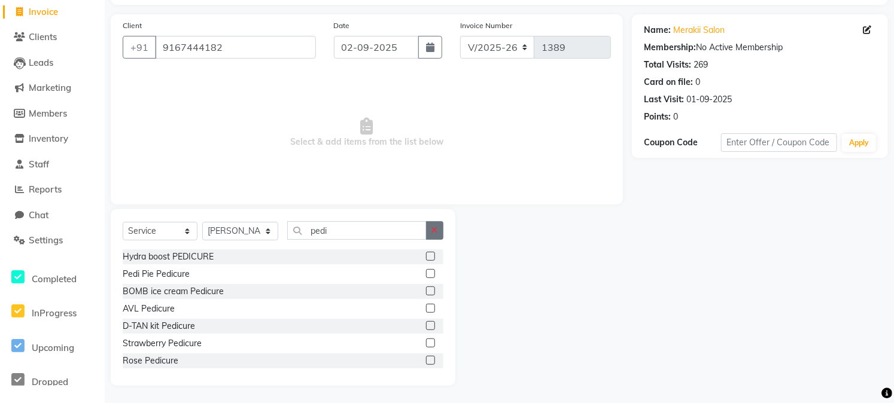
click at [435, 229] on icon "button" at bounding box center [435, 230] width 7 height 8
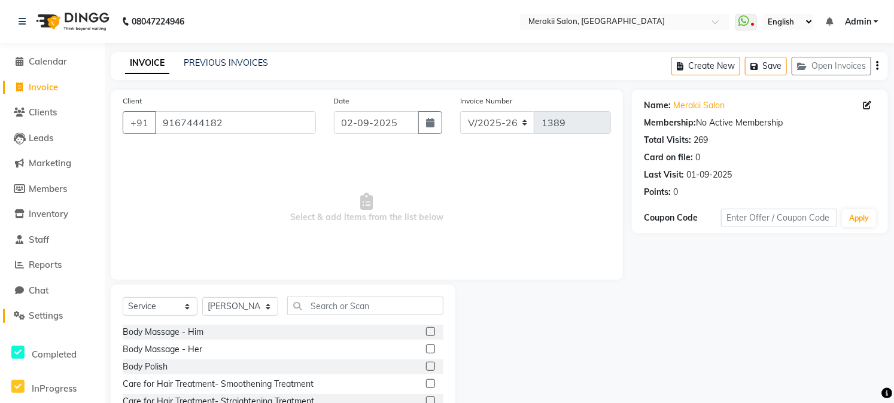
click at [18, 317] on icon at bounding box center [19, 315] width 11 height 9
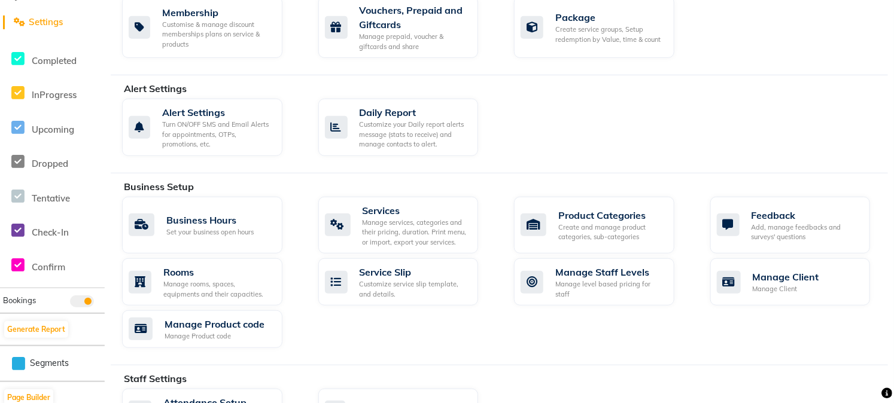
scroll to position [293, 0]
click at [46, 59] on span "Completed" at bounding box center [54, 61] width 45 height 11
click at [16, 60] on icon at bounding box center [17, 59] width 13 height 15
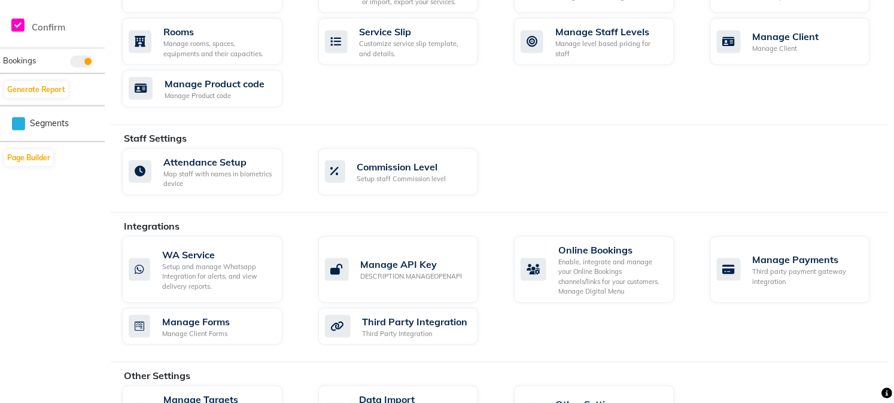
scroll to position [593, 0]
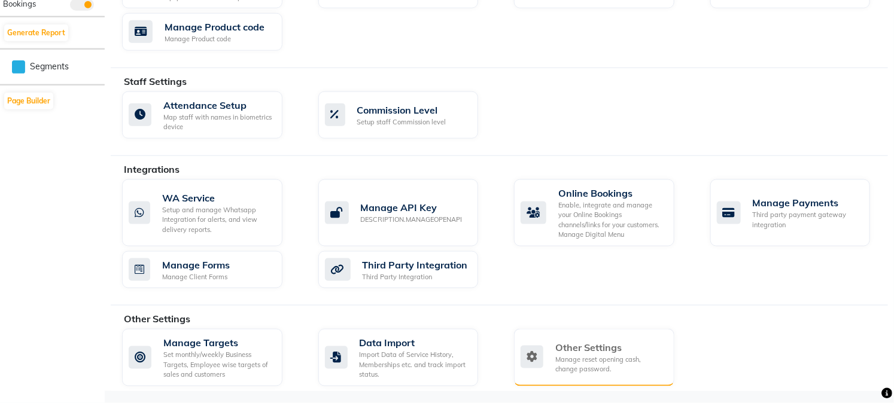
click at [554, 368] on div "Other Settings Manage reset opening cash, change password." at bounding box center [593, 358] width 144 height 34
select select "2: 15"
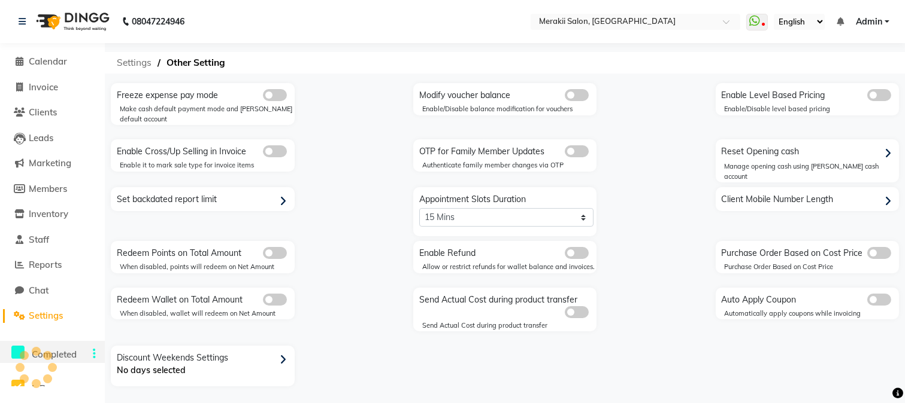
click at [146, 64] on span "Settings" at bounding box center [134, 63] width 47 height 22
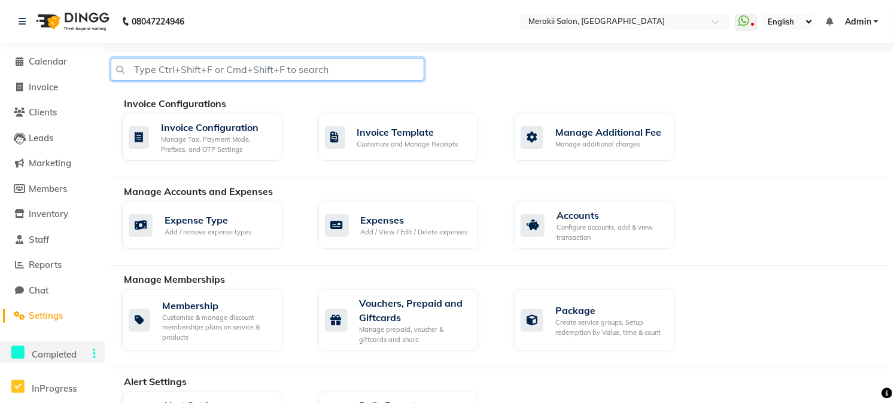
click at [146, 64] on input "text" at bounding box center [268, 69] width 314 height 23
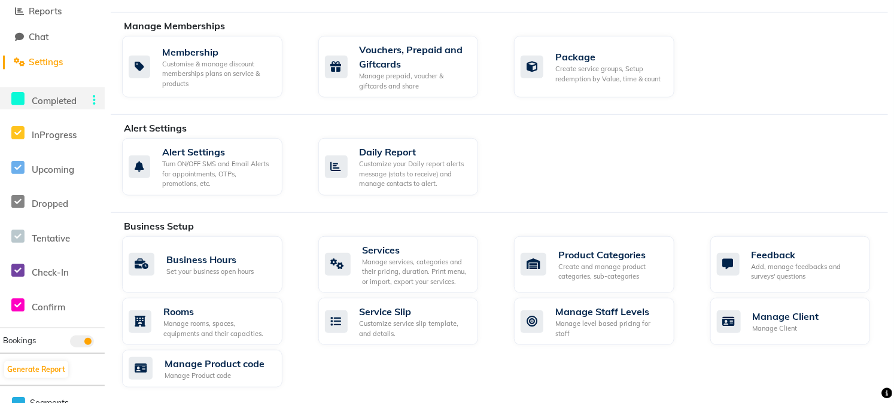
scroll to position [257, 0]
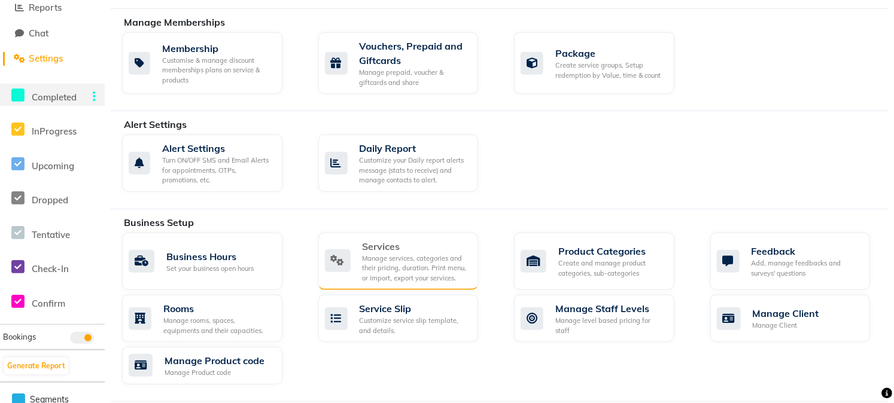
click at [394, 252] on div "Services" at bounding box center [416, 246] width 107 height 14
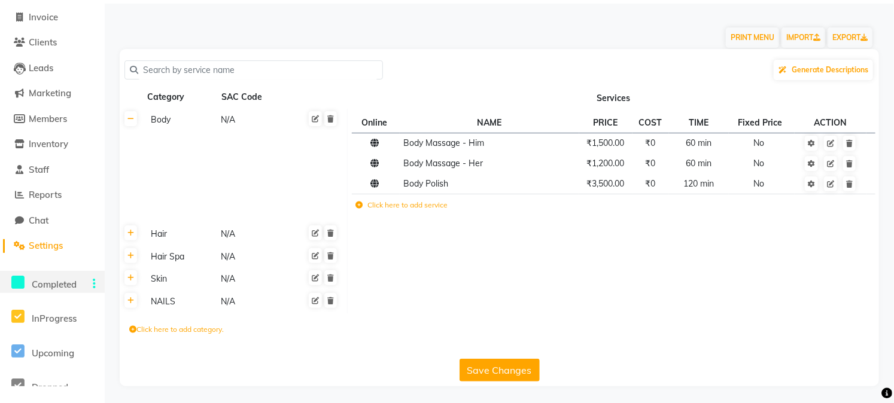
scroll to position [71, 0]
click at [485, 259] on td at bounding box center [614, 256] width 532 height 23
drag, startPoint x: 485, startPoint y: 259, endPoint x: 302, endPoint y: 204, distance: 190.7
click at [302, 204] on td "Body N/A" at bounding box center [244, 165] width 205 height 114
click at [172, 148] on td "Body N/A" at bounding box center [244, 165] width 205 height 114
